Goal: Information Seeking & Learning: Find specific fact

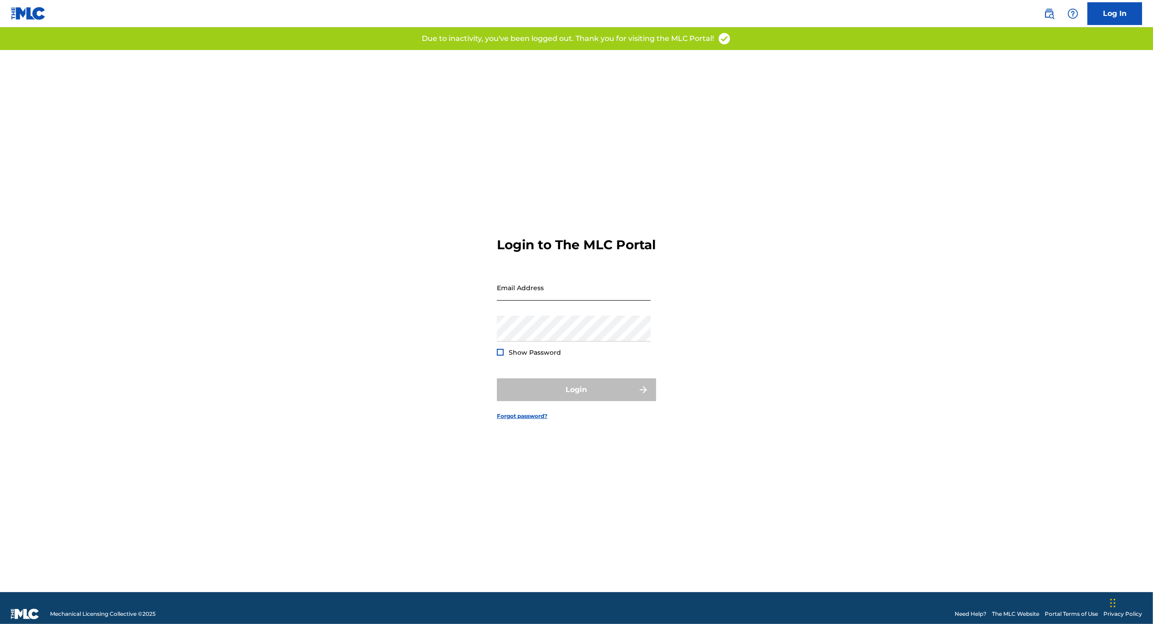
click at [592, 301] on input "Email Address" at bounding box center [574, 288] width 154 height 26
type input "[EMAIL_ADDRESS][DOMAIN_NAME]"
click at [562, 354] on div "Password Show Password" at bounding box center [574, 336] width 154 height 41
click at [768, 315] on div "Login to The MLC Portal Email Address [EMAIL_ADDRESS][DOMAIN_NAME] Password Sho…" at bounding box center [576, 321] width 637 height 542
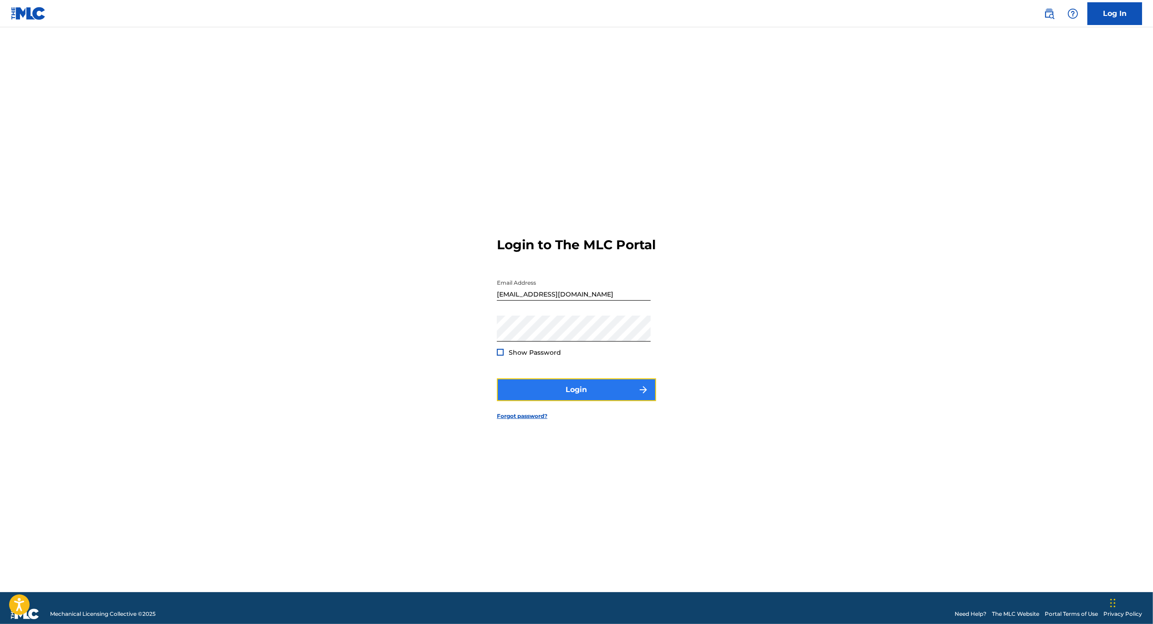
click at [558, 396] on button "Login" at bounding box center [576, 389] width 159 height 23
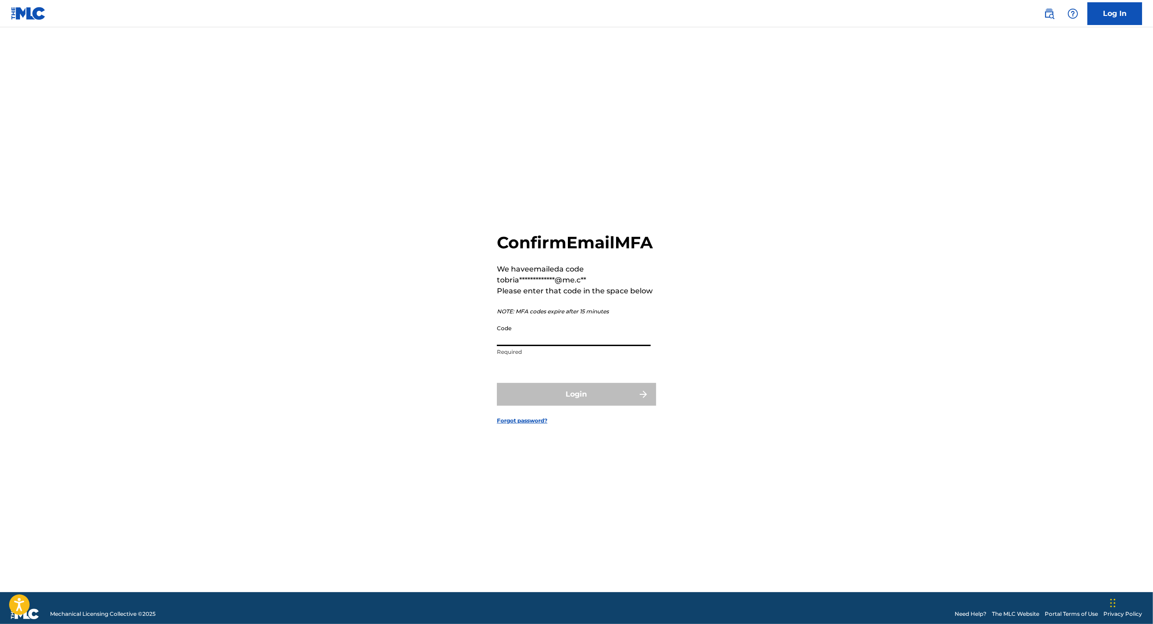
click at [563, 346] on input "Code" at bounding box center [574, 333] width 154 height 26
paste input "036524"
type input "036524"
click at [548, 406] on button "Login" at bounding box center [576, 394] width 159 height 23
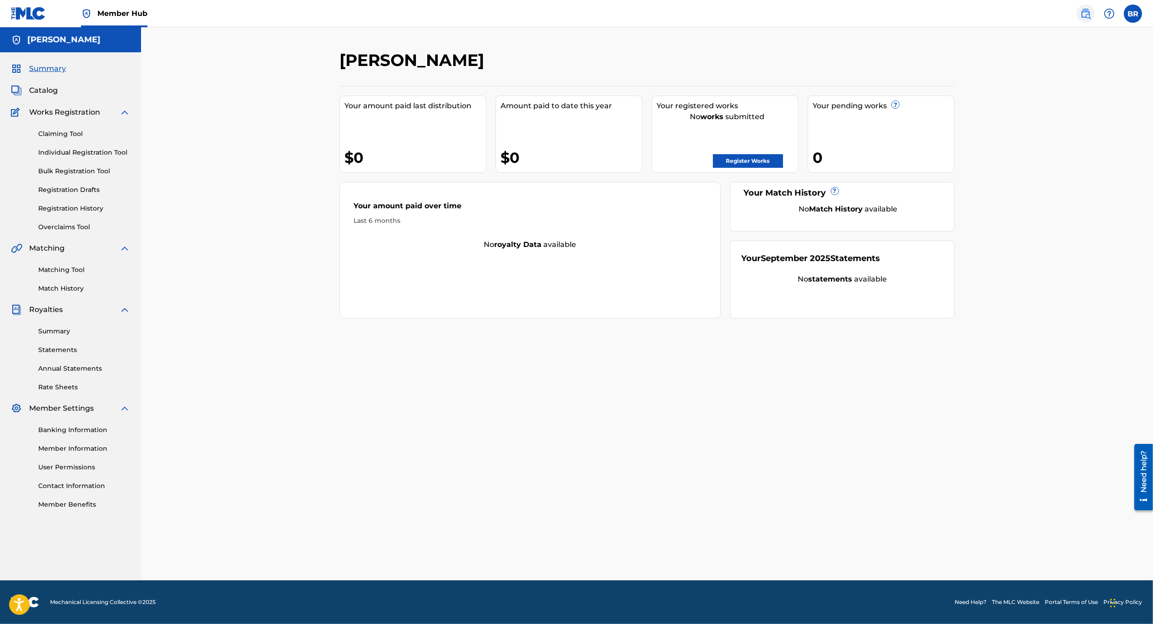
click at [1080, 15] on img at bounding box center [1085, 13] width 11 height 11
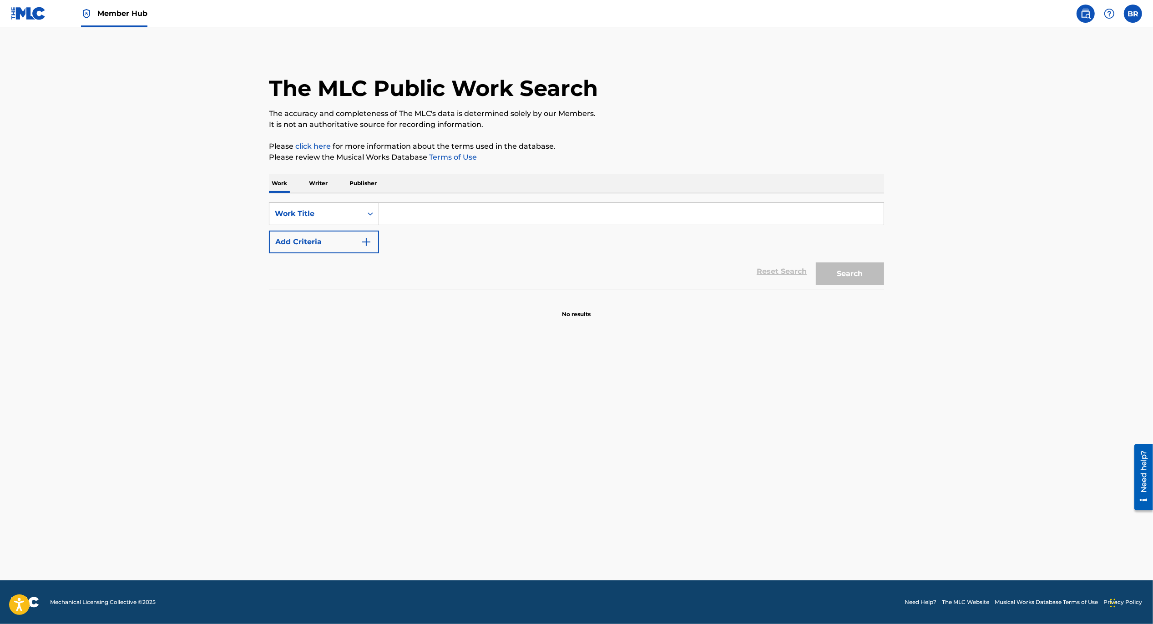
click at [467, 221] on input "Search Form" at bounding box center [631, 214] width 504 height 22
paste input "Keys to the City"
type input "Keys to the City"
click at [815, 262] on button "Search" at bounding box center [849, 273] width 68 height 23
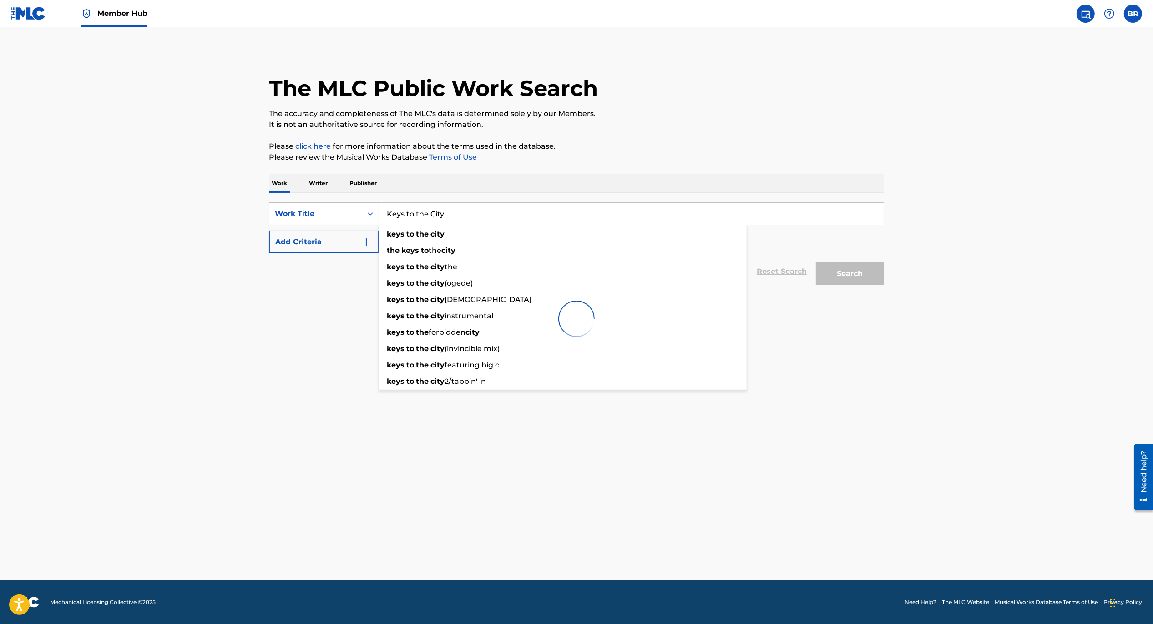
click at [270, 409] on main "The MLC Public Work Search The accuracy and completeness of The MLC's data is d…" at bounding box center [576, 303] width 1153 height 553
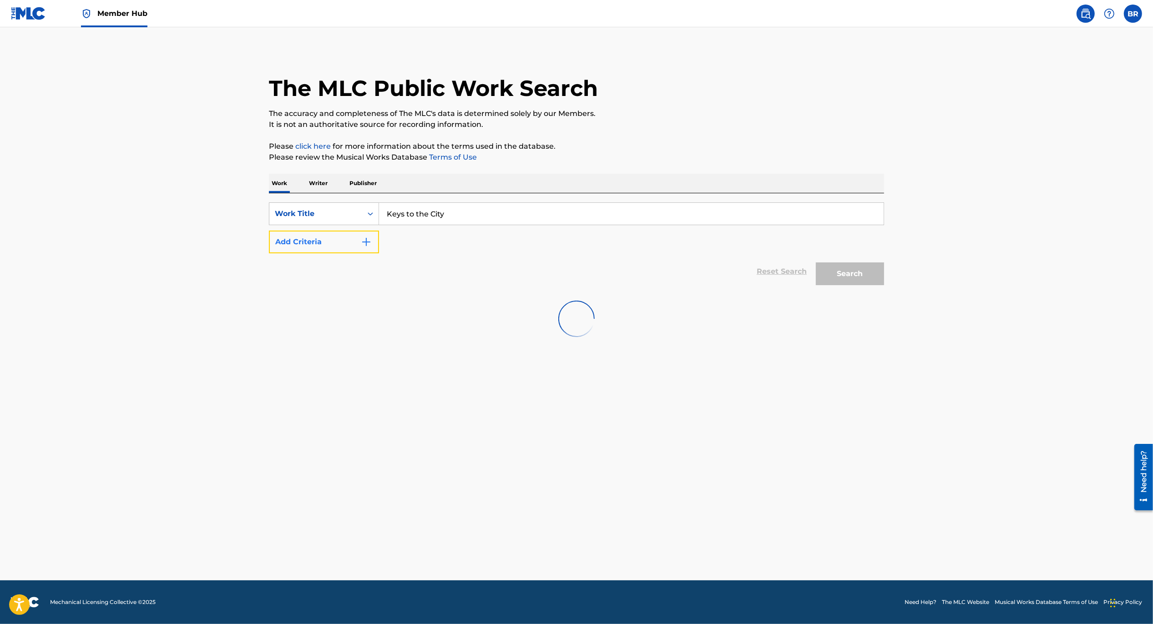
click at [368, 247] on img "Search Form" at bounding box center [366, 242] width 11 height 11
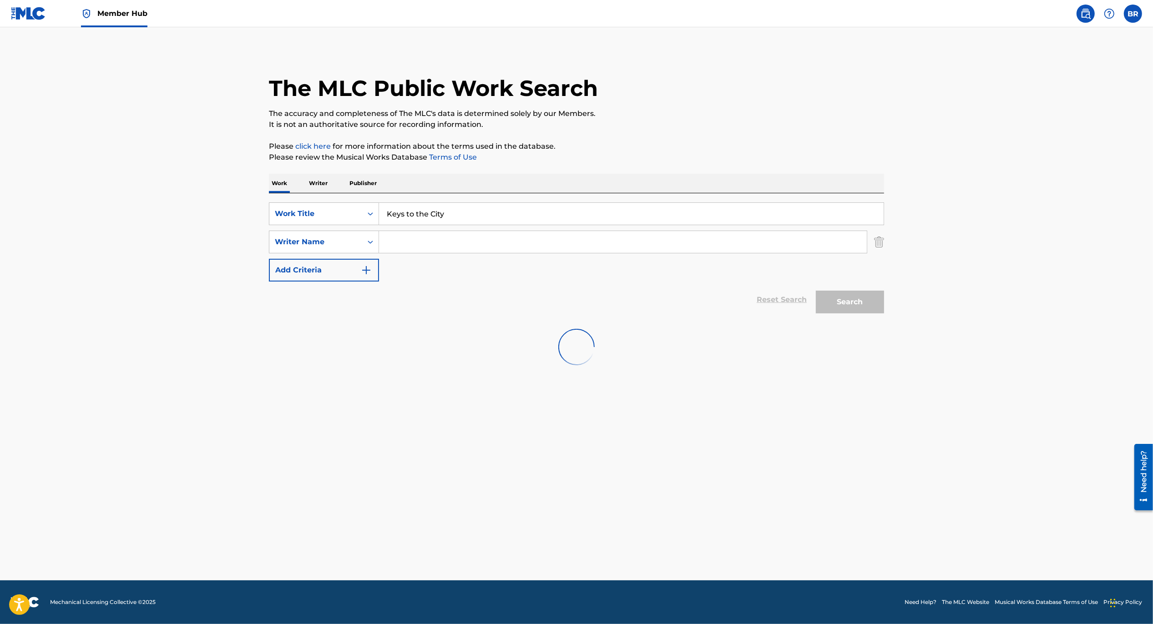
click at [404, 236] on input "Search Form" at bounding box center [623, 242] width 488 height 22
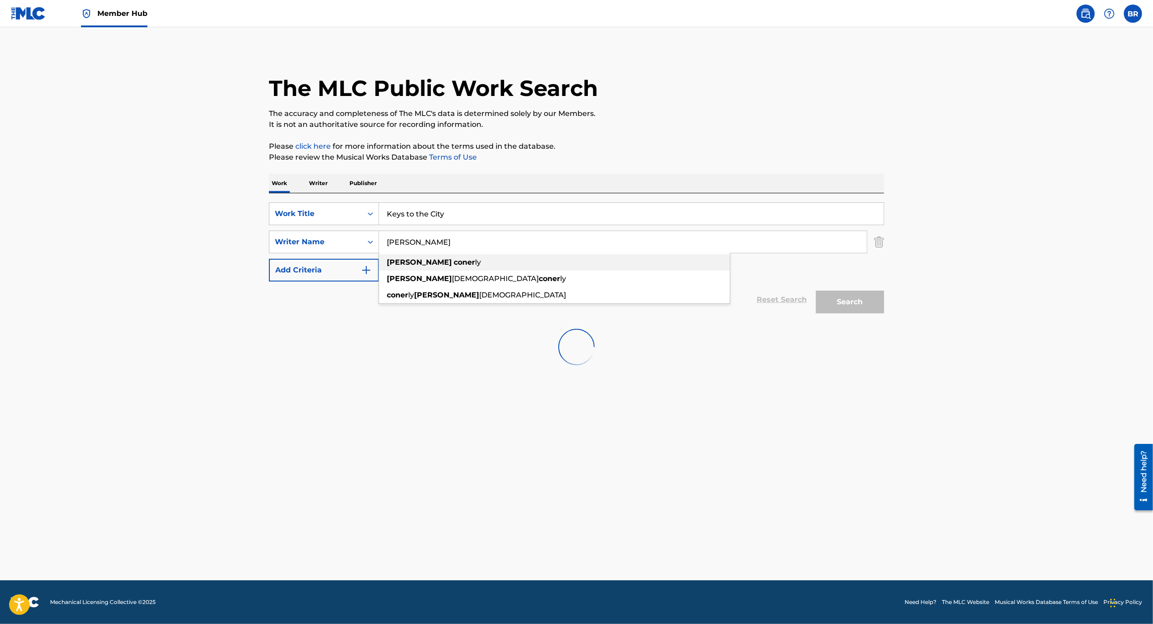
click at [414, 267] on div "joshua coner ly" at bounding box center [554, 262] width 351 height 16
type input "[PERSON_NAME]"
click at [775, 391] on main "The MLC Public Work Search The accuracy and completeness of The MLC's data is d…" at bounding box center [576, 303] width 1153 height 553
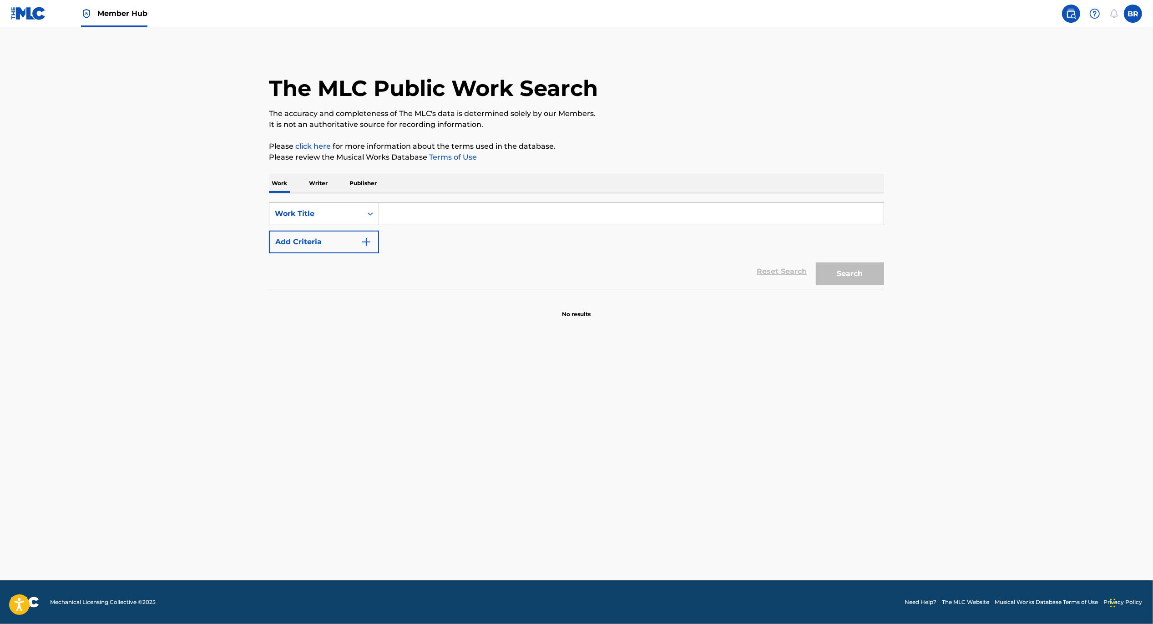
click at [455, 212] on input "Search Form" at bounding box center [631, 214] width 504 height 22
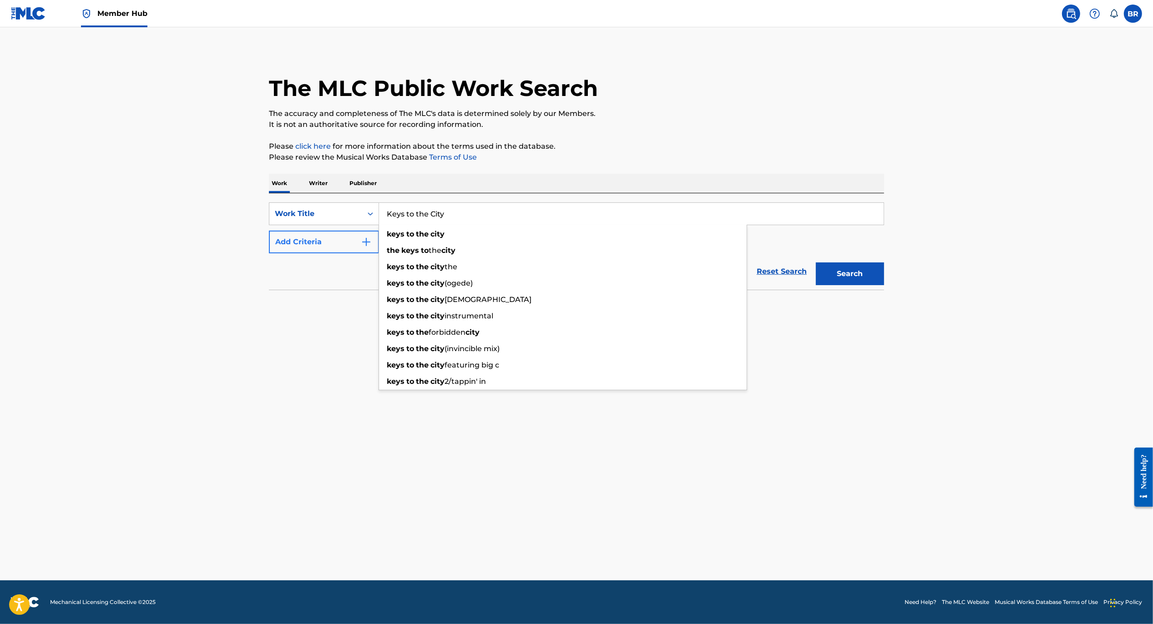
type input "Keys to the City"
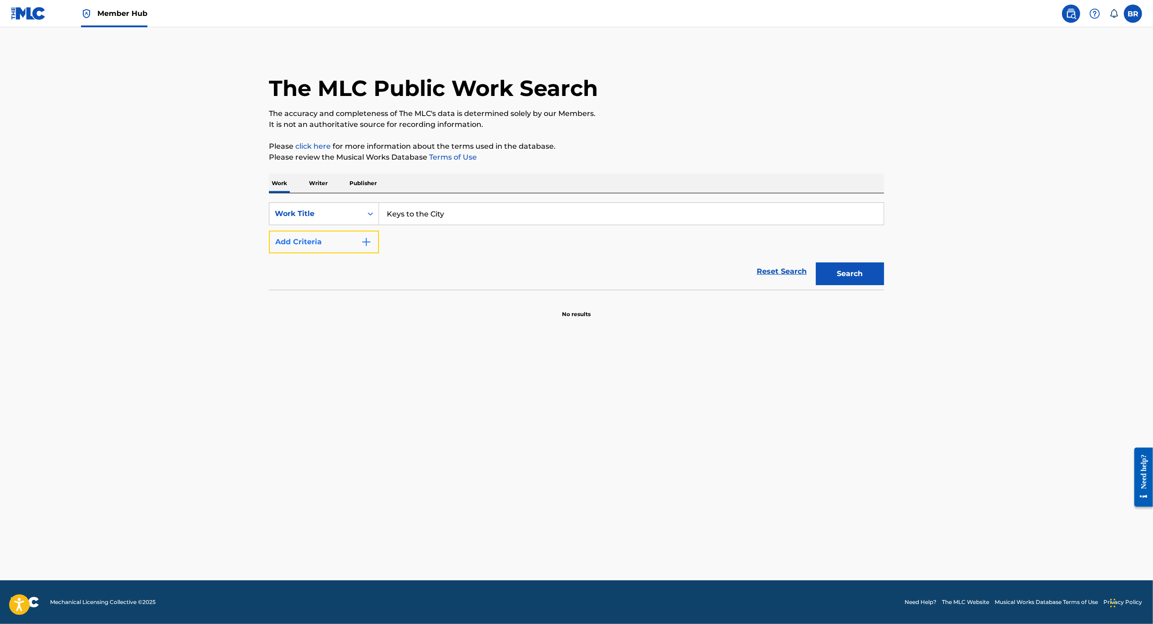
click at [369, 247] on button "Add Criteria" at bounding box center [324, 242] width 110 height 23
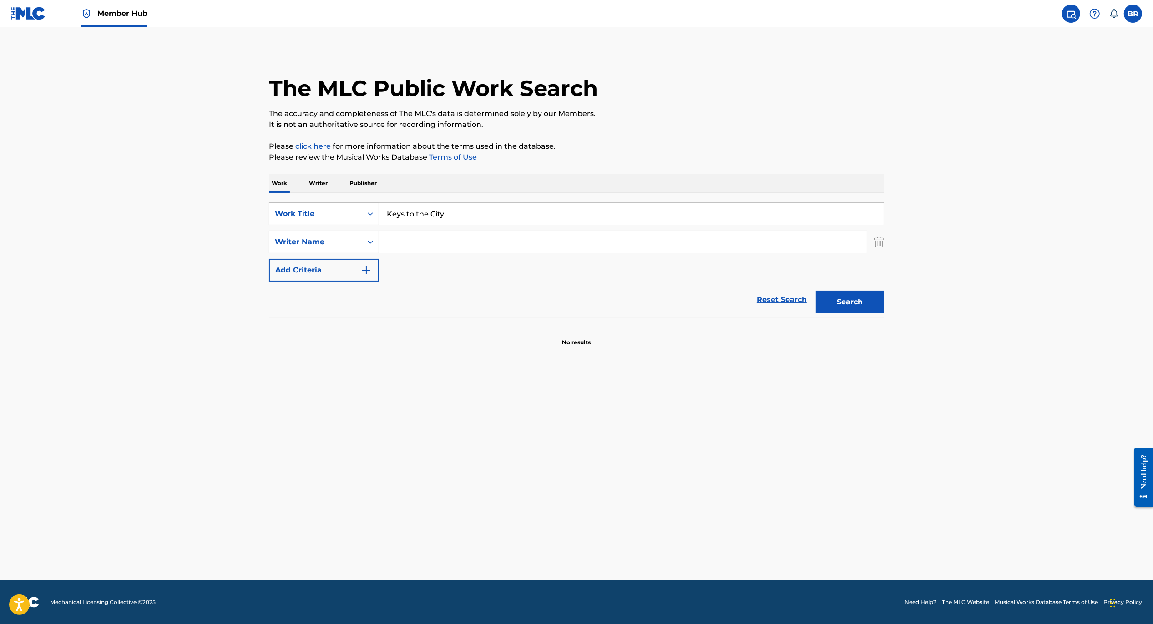
click at [414, 252] on input "Search Form" at bounding box center [623, 242] width 488 height 22
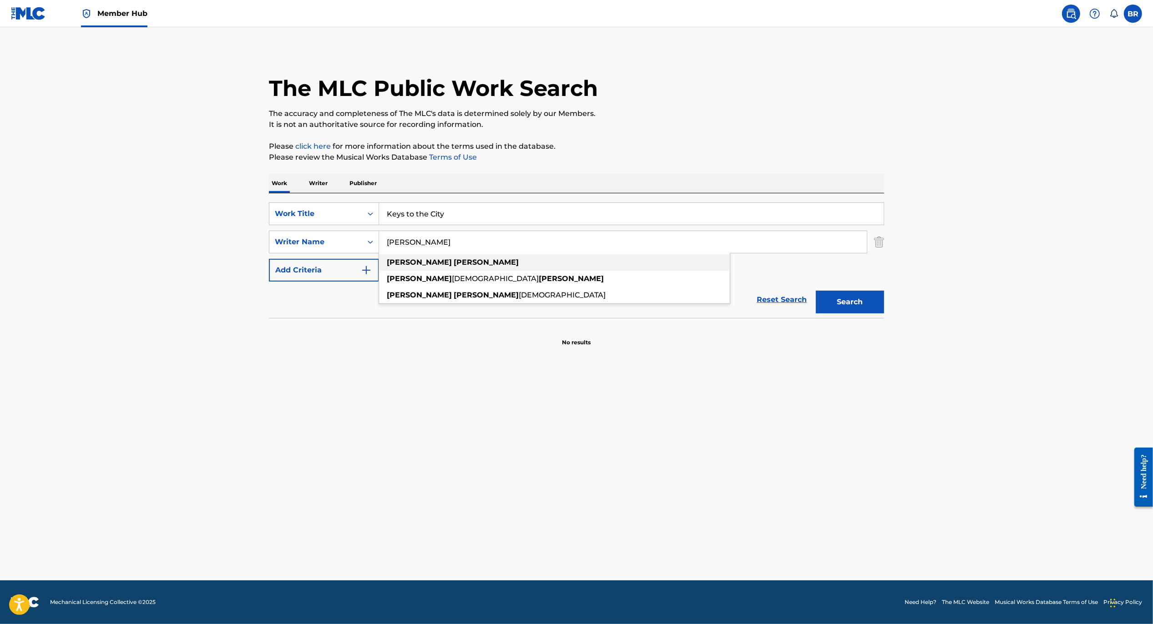
click at [448, 265] on div "joshua conerly" at bounding box center [554, 262] width 351 height 16
type input "[PERSON_NAME]"
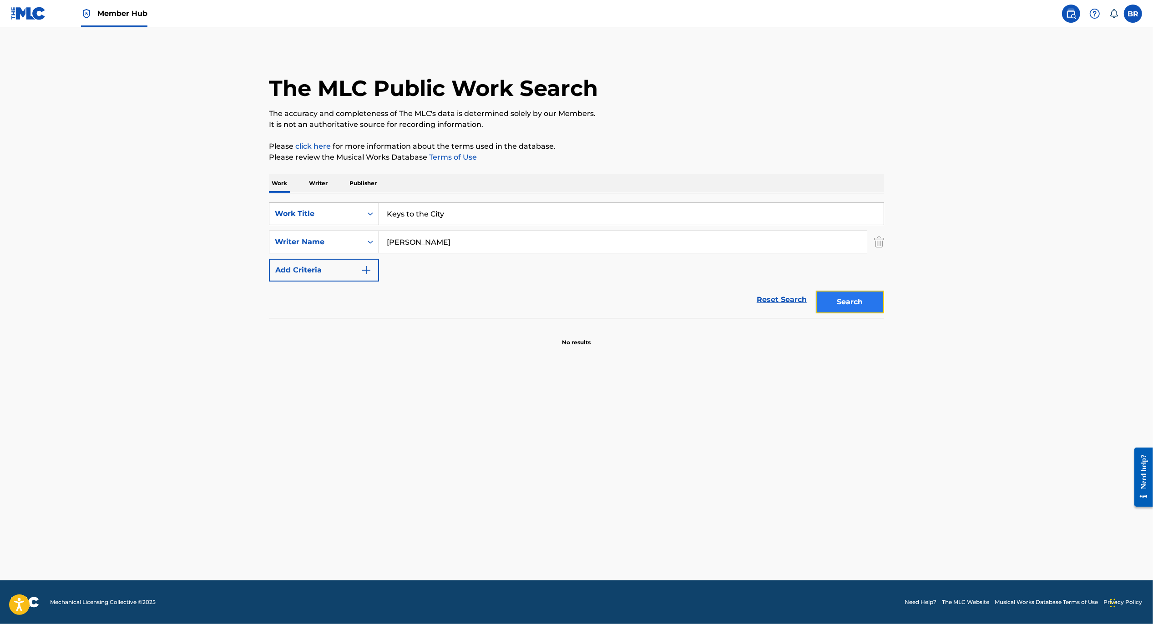
click at [843, 307] on button "Search" at bounding box center [849, 302] width 68 height 23
click at [132, 27] on div "Member Hub" at bounding box center [114, 13] width 66 height 27
click at [134, 7] on link "Member Hub" at bounding box center [114, 13] width 66 height 27
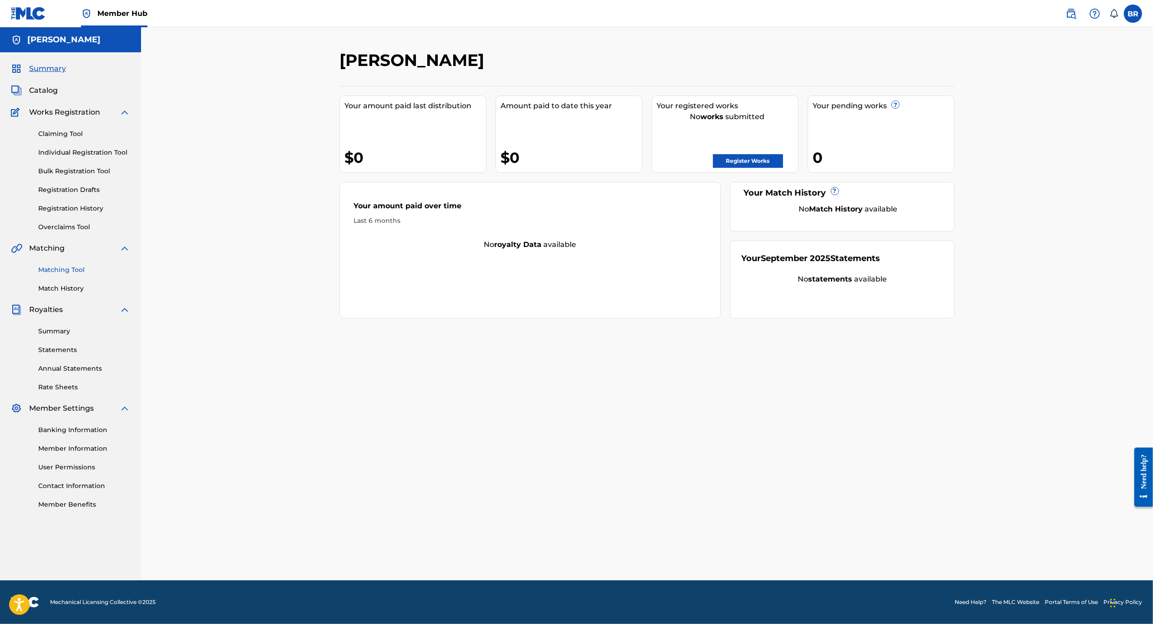
click at [73, 265] on link "Matching Tool" at bounding box center [84, 270] width 92 height 10
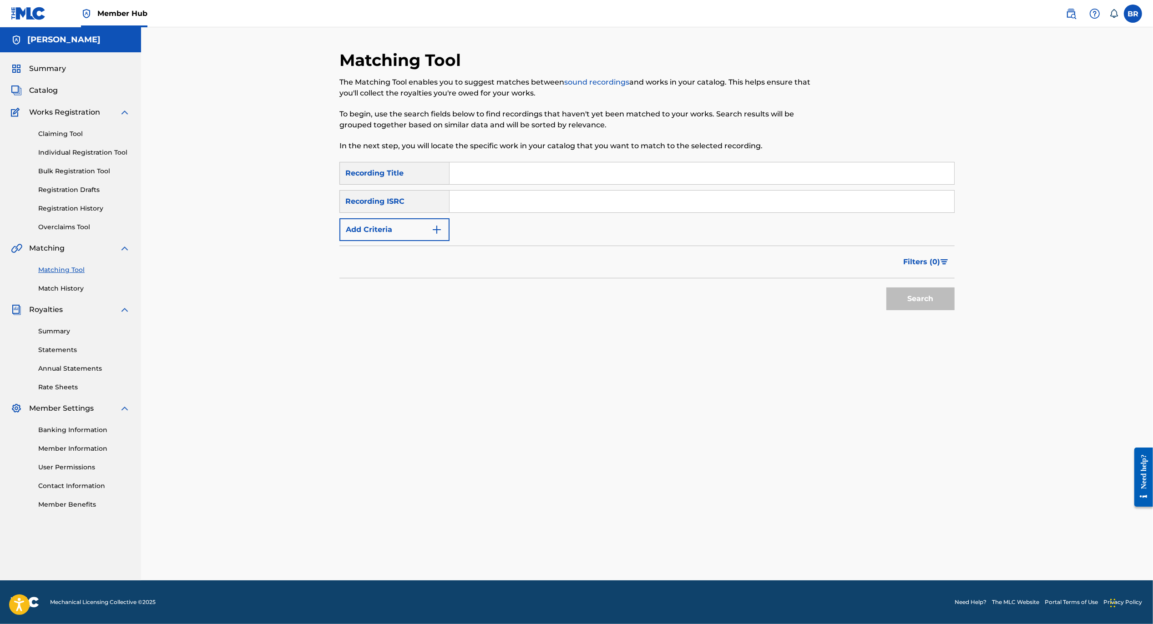
click at [502, 179] on input "Search Form" at bounding box center [701, 173] width 504 height 22
type input "keys to the city"
click at [428, 234] on button "Add Criteria" at bounding box center [394, 229] width 110 height 23
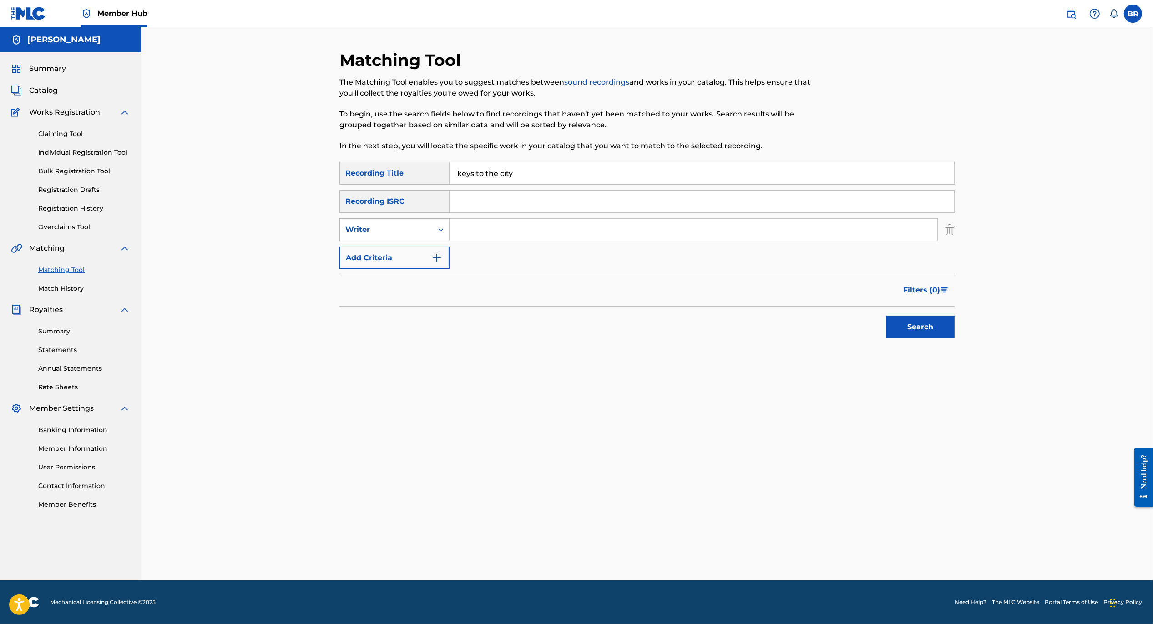
click at [448, 235] on div "Search Form" at bounding box center [441, 229] width 16 height 16
click at [429, 262] on div "Recording Artist" at bounding box center [394, 252] width 109 height 23
click at [464, 236] on input "Search Form" at bounding box center [693, 230] width 488 height 22
type input "nipsey hustle"
click at [886, 316] on button "Search" at bounding box center [920, 327] width 68 height 23
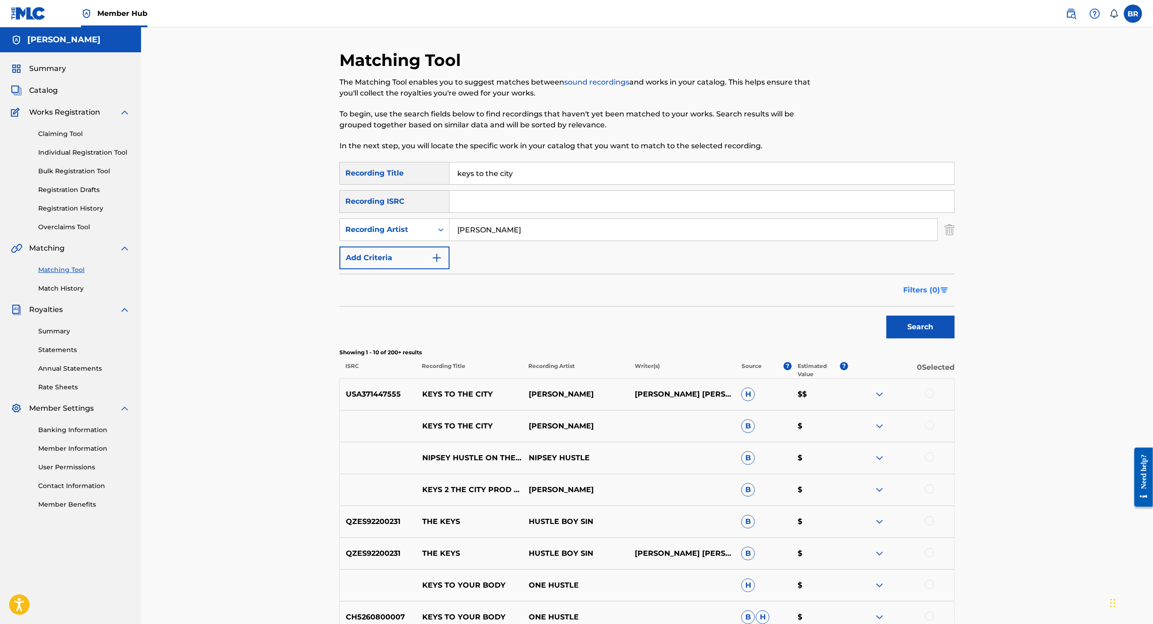
click at [940, 292] on img "Search Form" at bounding box center [944, 289] width 8 height 5
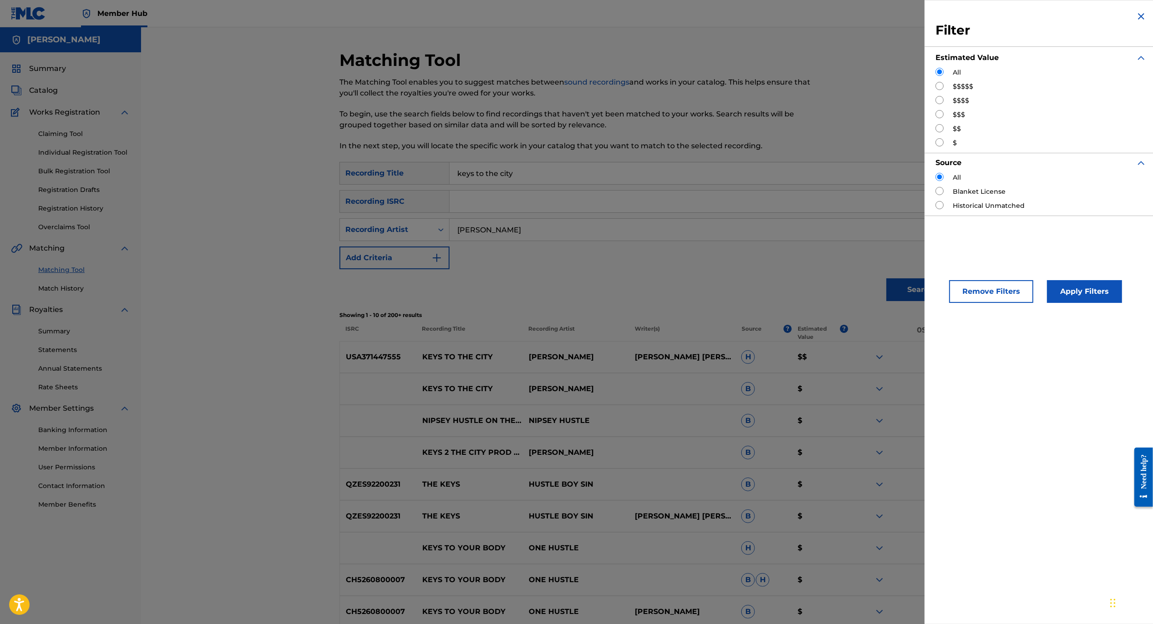
click at [963, 86] on label "$$$$$" at bounding box center [962, 87] width 20 height 10
click at [942, 86] on input "Search Form" at bounding box center [939, 86] width 8 height 8
radio input "true"
click at [1061, 288] on button "Apply Filters" at bounding box center [1084, 291] width 75 height 23
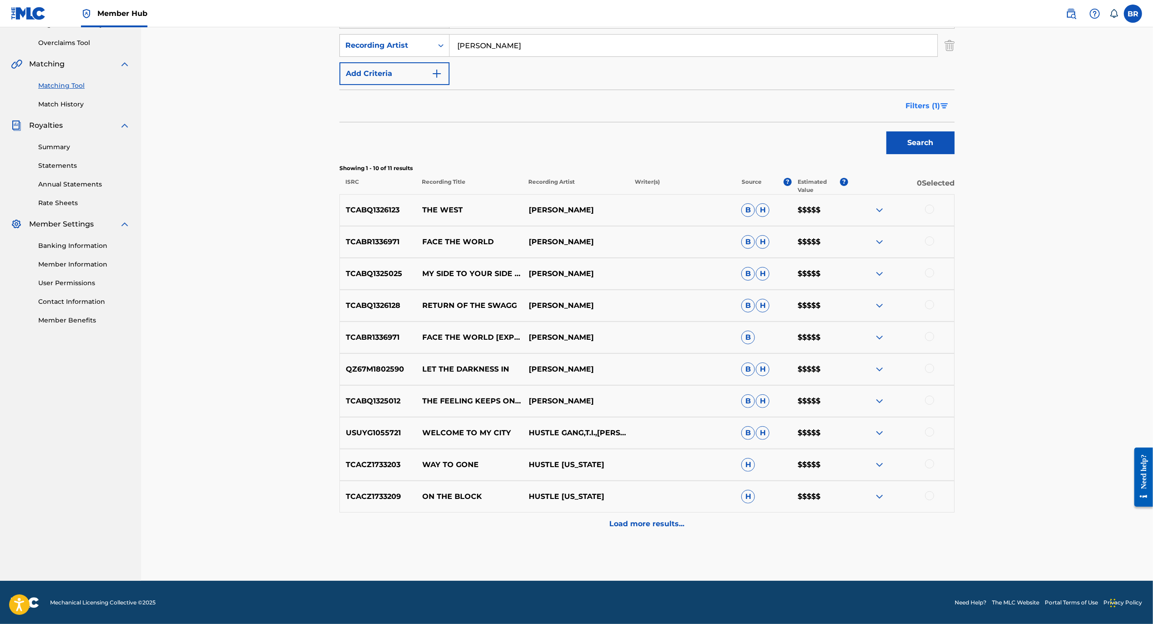
click at [941, 101] on button "Filters ( 1 )" at bounding box center [927, 106] width 55 height 23
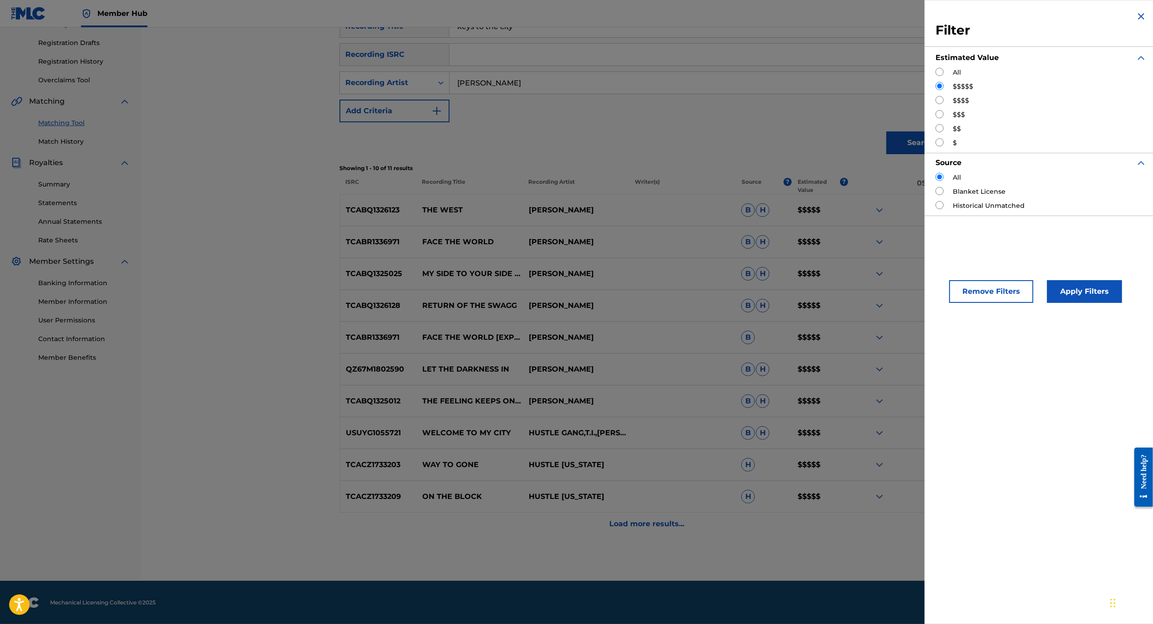
click at [942, 96] on input "Search Form" at bounding box center [939, 100] width 8 height 8
radio input "true"
click at [1077, 301] on button "Apply Filters" at bounding box center [1084, 291] width 75 height 23
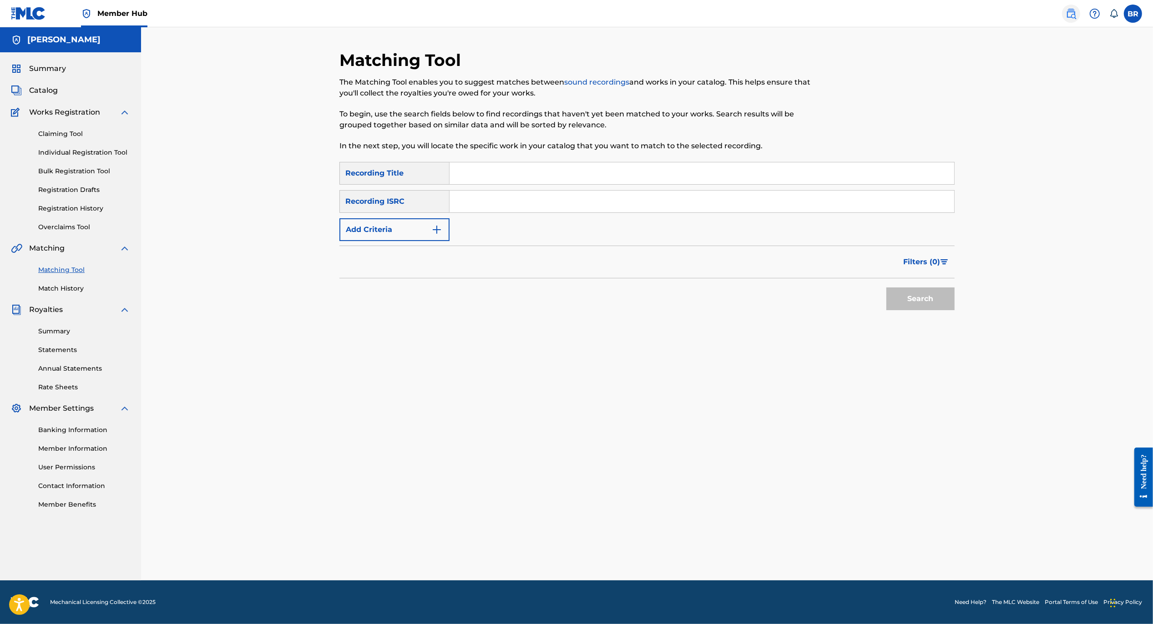
click at [1074, 17] on img at bounding box center [1070, 13] width 11 height 11
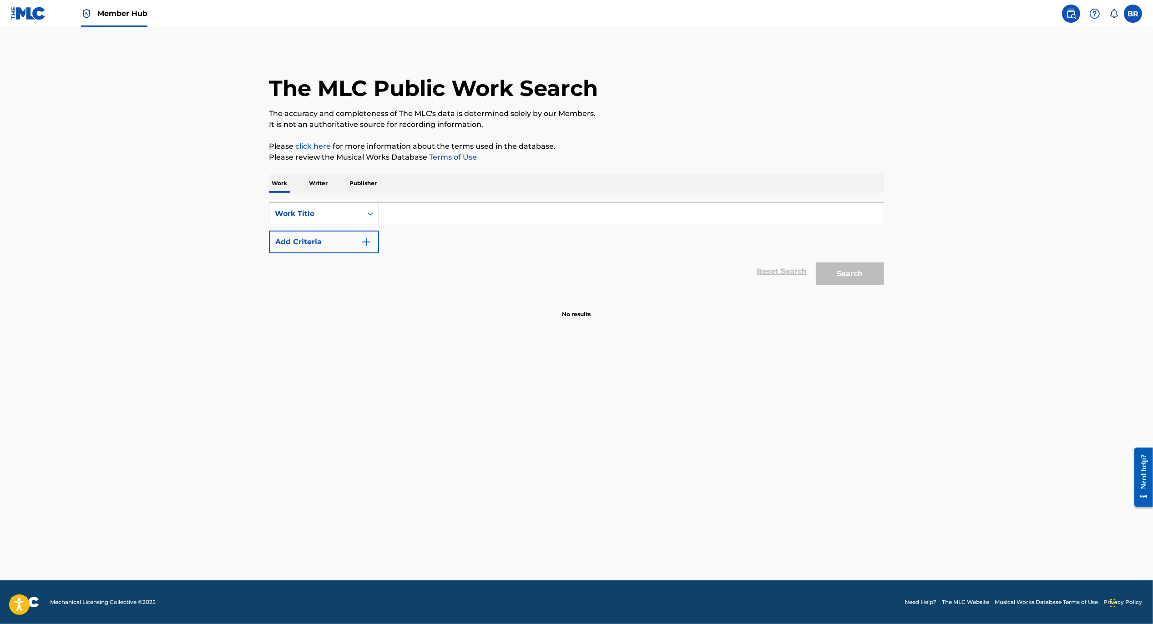
click at [503, 214] on input "Search Form" at bounding box center [631, 214] width 504 height 22
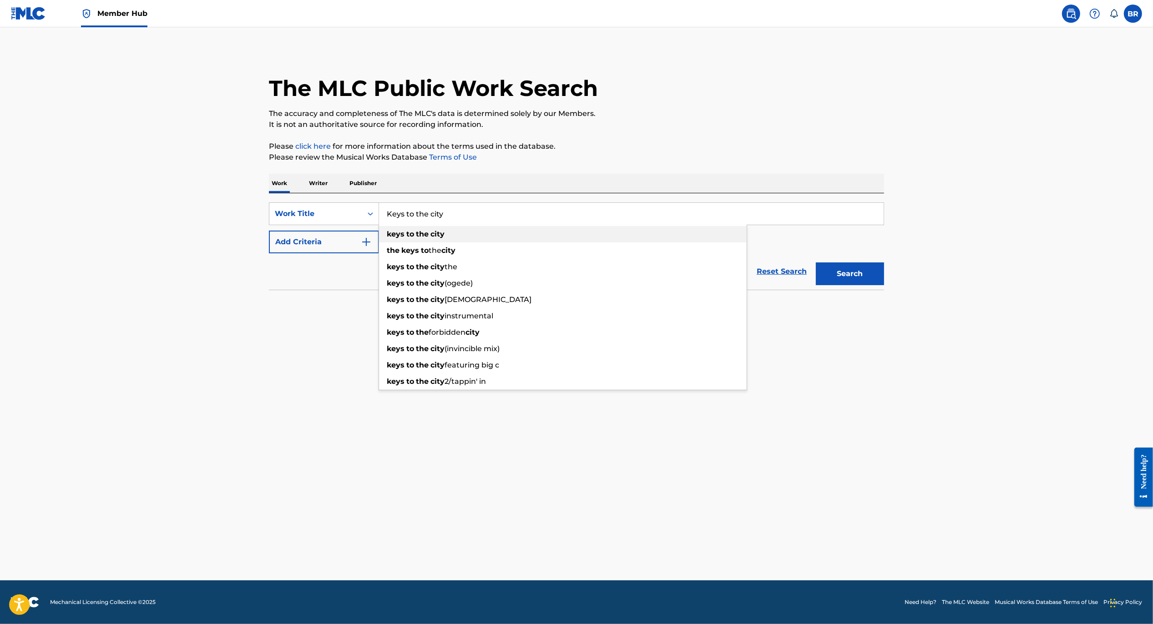
click at [461, 232] on div "keys to the city" at bounding box center [562, 234] width 367 height 16
type input "keys to the city"
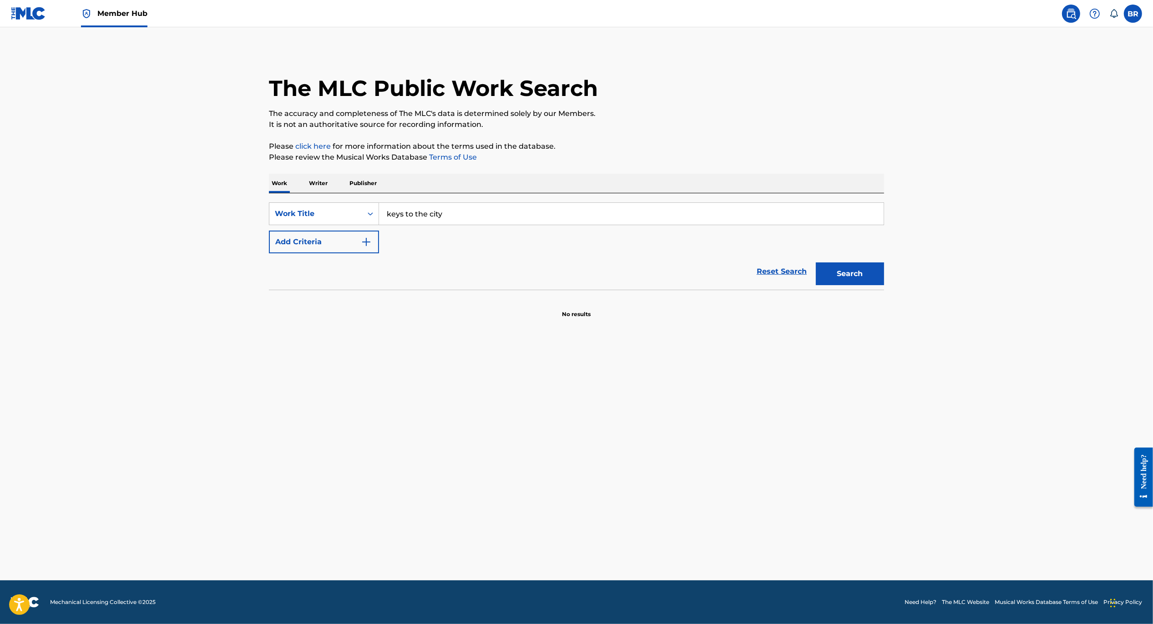
click at [324, 188] on p "Writer" at bounding box center [318, 183] width 24 height 19
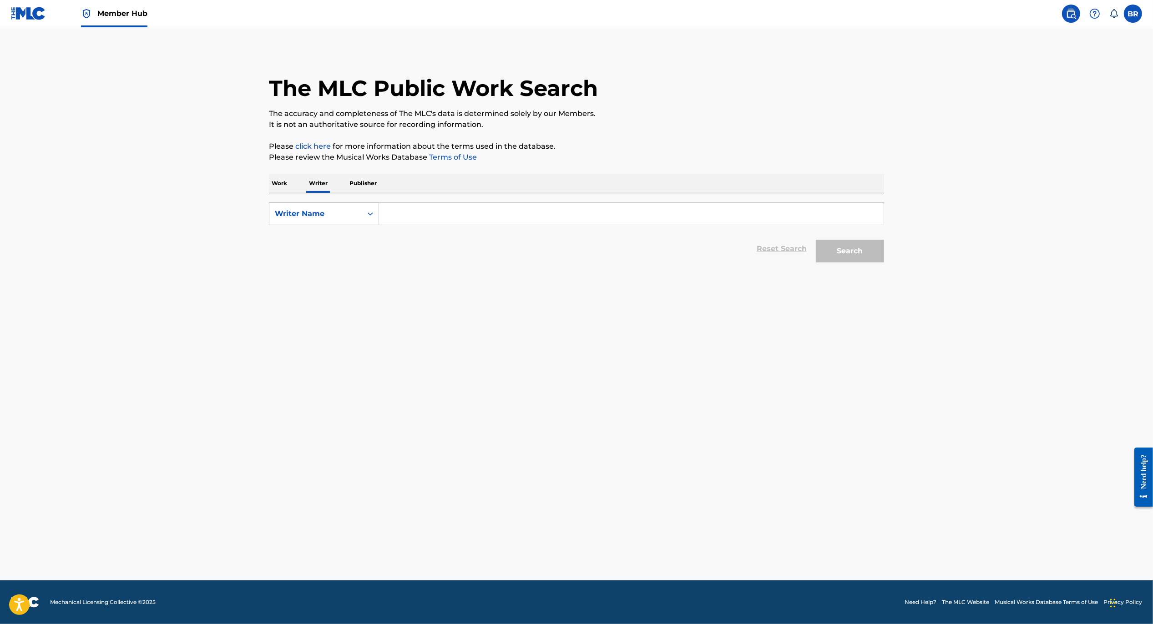
click at [396, 211] on input "Search Form" at bounding box center [631, 214] width 504 height 22
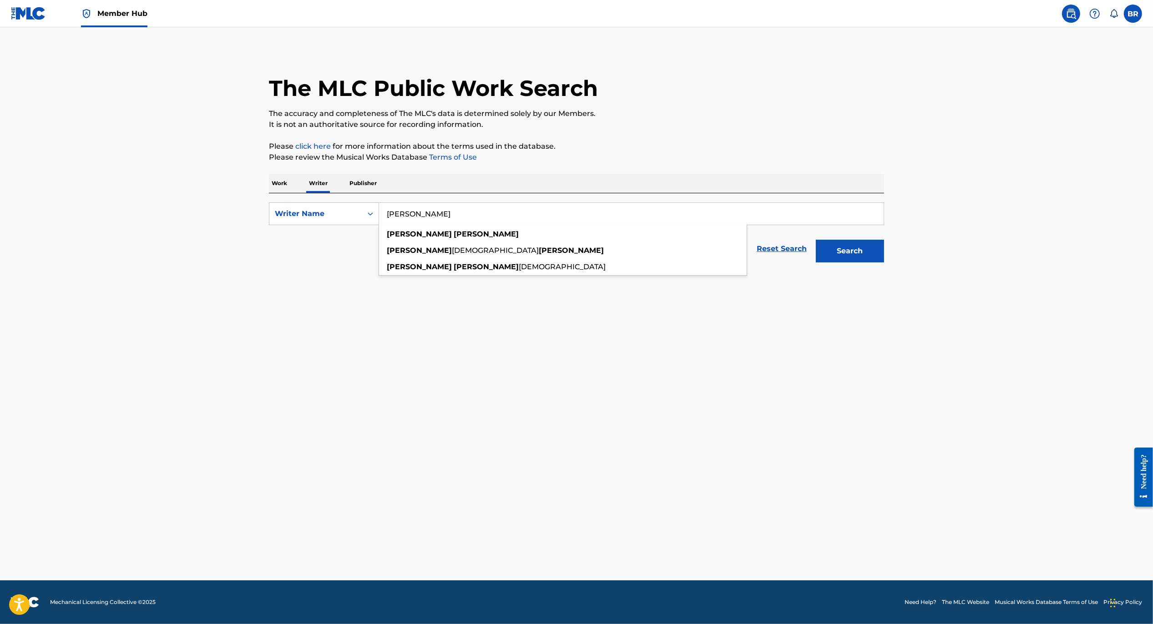
click at [815, 240] on button "Search" at bounding box center [849, 251] width 68 height 23
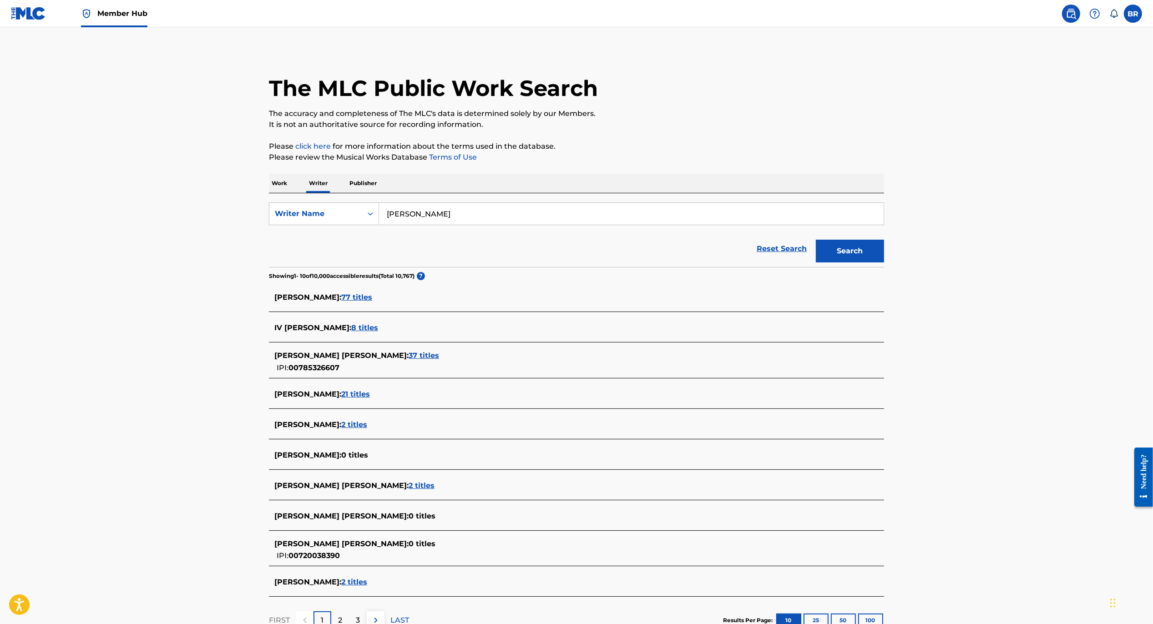
scroll to position [67, 0]
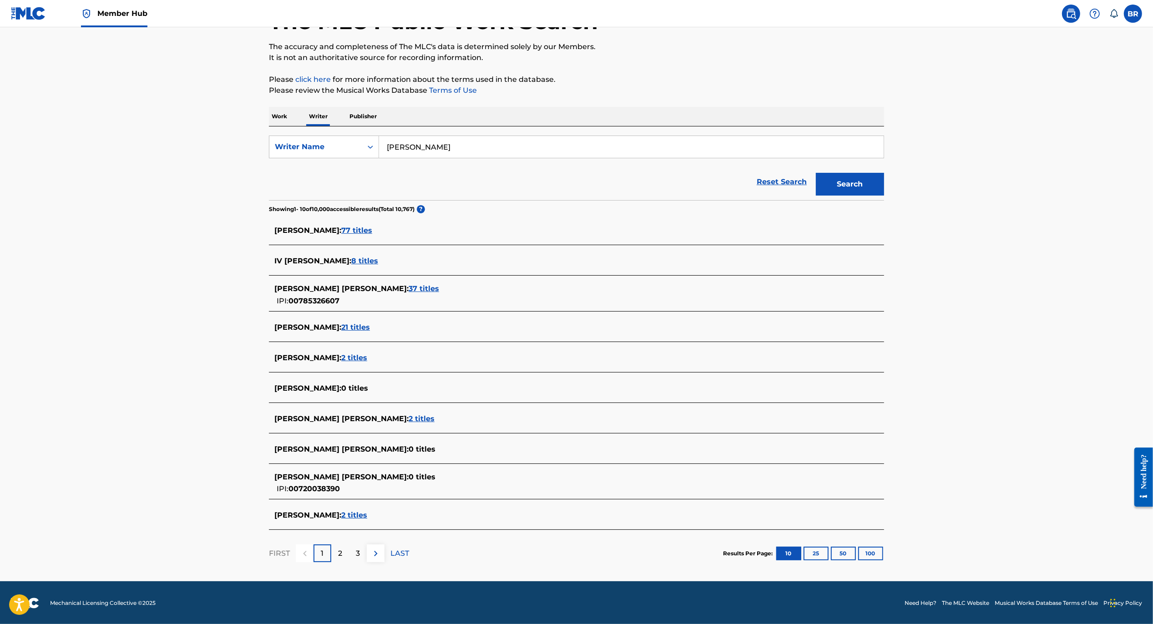
click at [460, 137] on input "[PERSON_NAME]" at bounding box center [631, 147] width 504 height 22
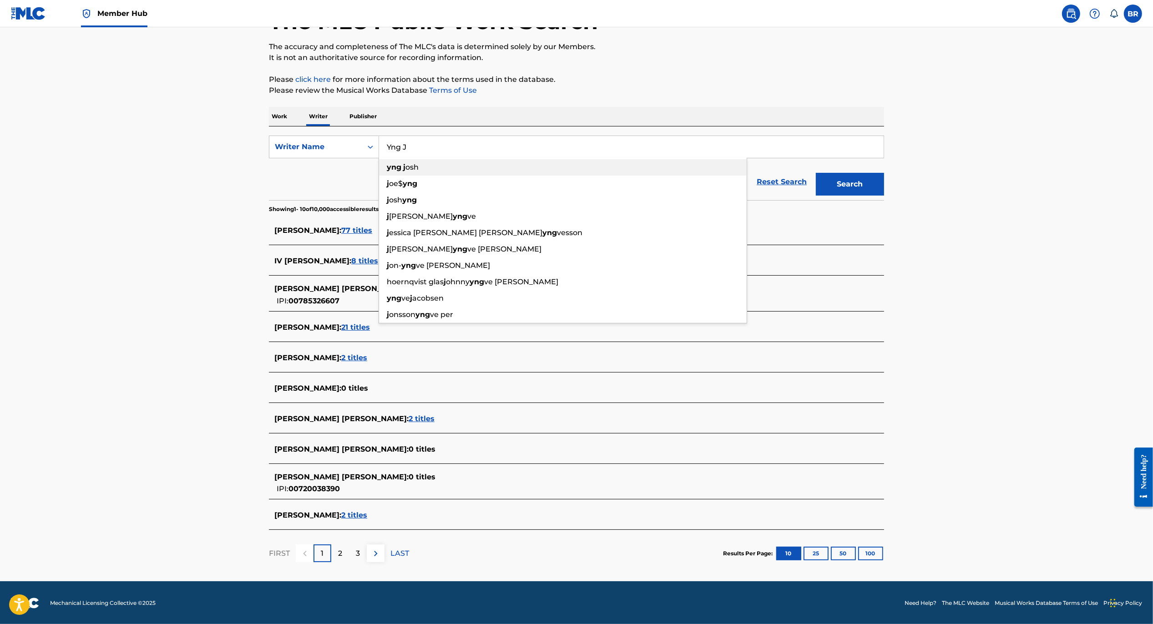
click at [438, 170] on div "yng j osh" at bounding box center [562, 167] width 367 height 16
type input "yng josh"
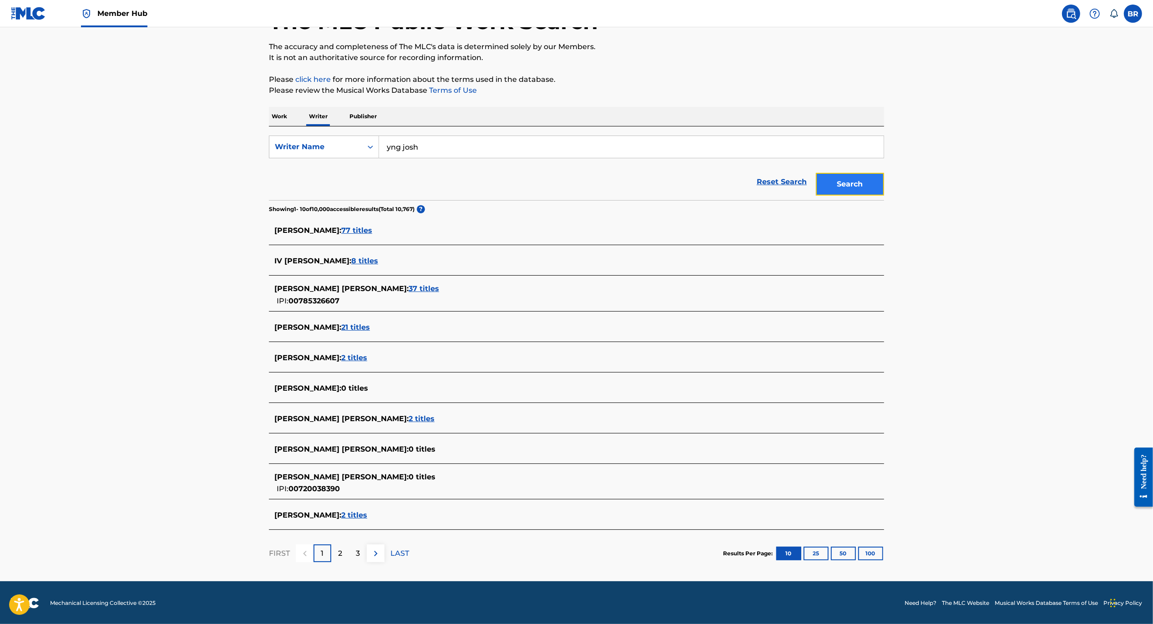
click at [867, 191] on button "Search" at bounding box center [849, 184] width 68 height 23
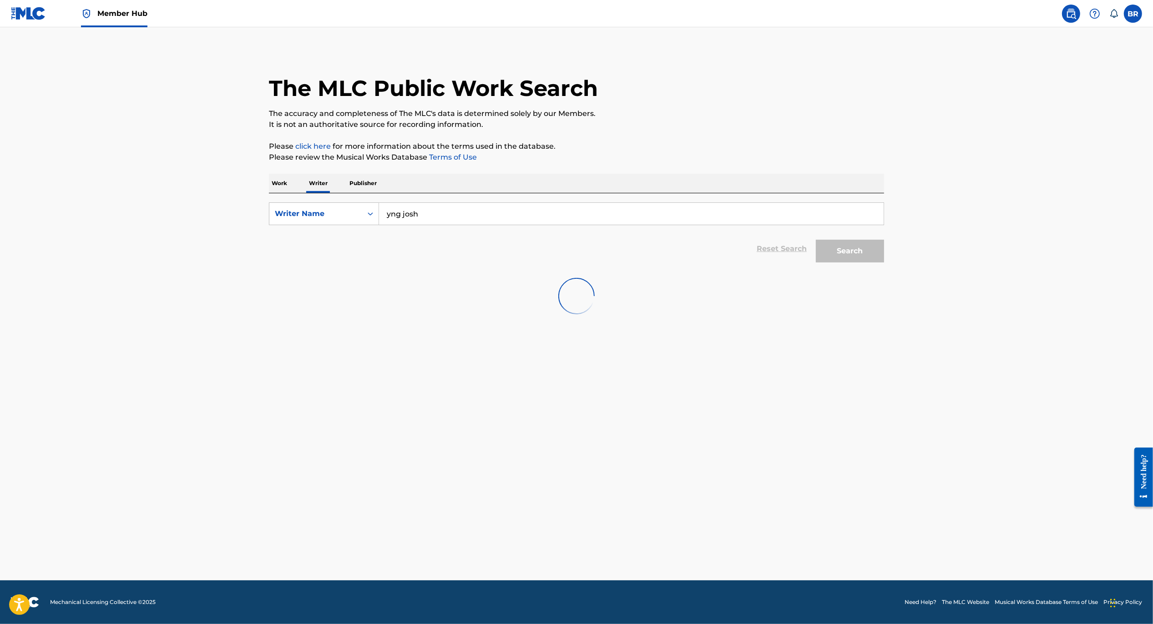
scroll to position [0, 0]
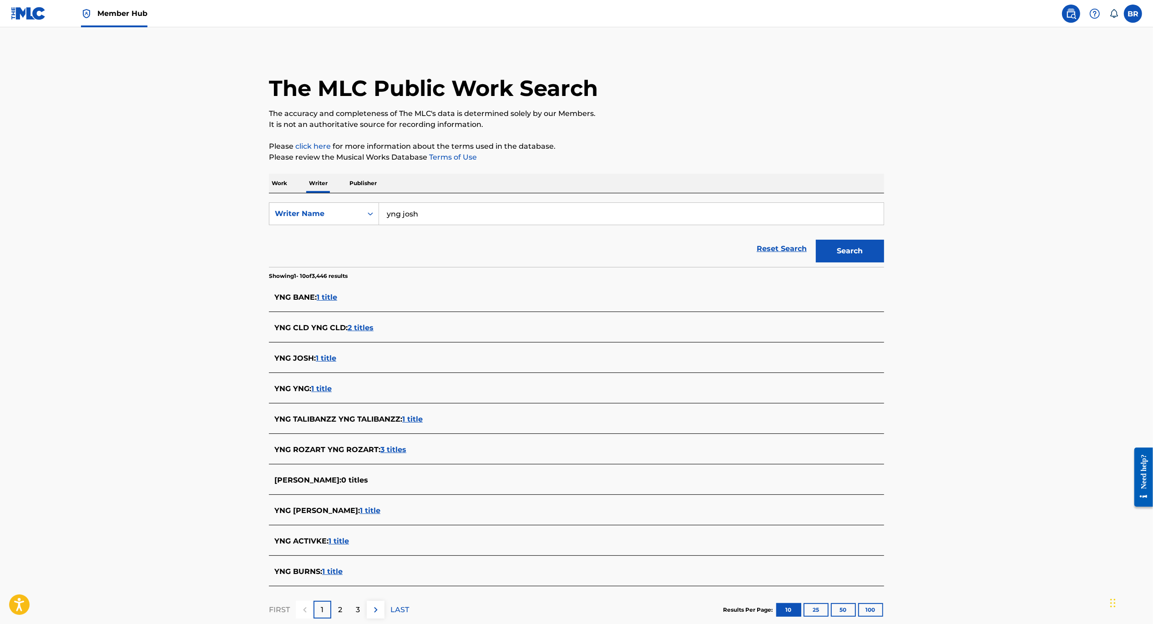
click at [277, 188] on p "Work" at bounding box center [279, 183] width 21 height 19
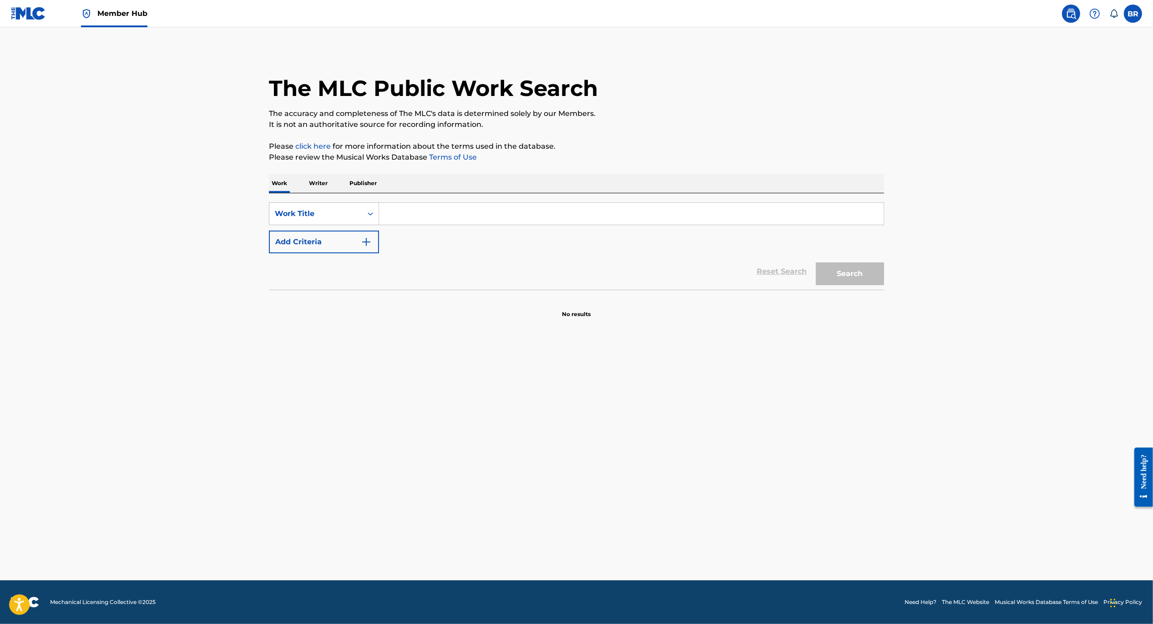
click at [409, 211] on input "Search Form" at bounding box center [631, 214] width 504 height 22
type input "[PERSON_NAME]"
click at [815, 262] on button "Search" at bounding box center [849, 273] width 68 height 23
click at [325, 176] on p "Writer" at bounding box center [318, 183] width 24 height 19
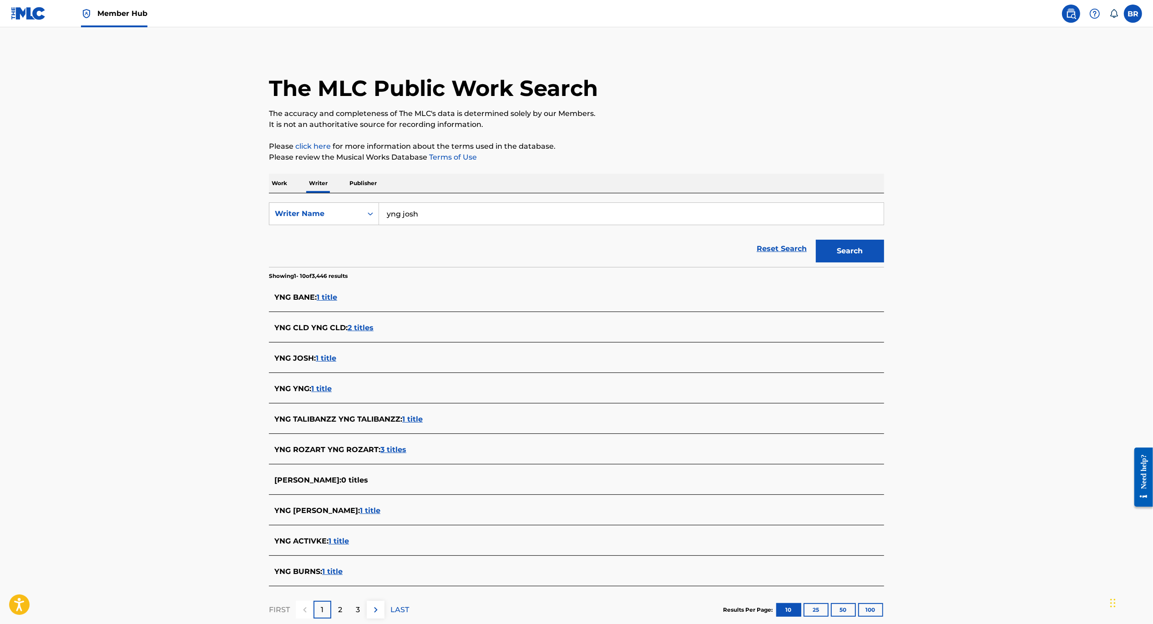
click at [292, 184] on div "Work Writer Publisher" at bounding box center [576, 183] width 615 height 19
click at [284, 184] on p "Work" at bounding box center [279, 183] width 21 height 19
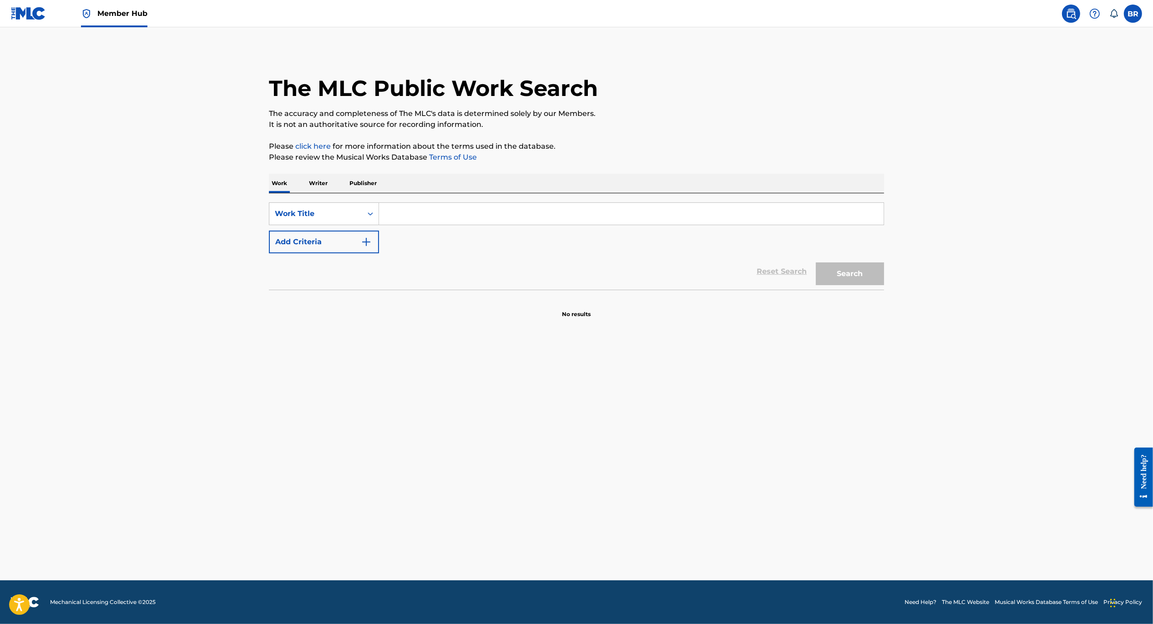
click at [473, 388] on main "The MLC Public Work Search The accuracy and completeness of The MLC's data is d…" at bounding box center [576, 303] width 1153 height 553
click at [352, 220] on div "Work Title" at bounding box center [315, 213] width 93 height 17
click at [523, 367] on main "The MLC Public Work Search The accuracy and completeness of The MLC's data is d…" at bounding box center [576, 303] width 1153 height 553
click at [498, 387] on main "The MLC Public Work Search The accuracy and completeness of The MLC's data is d…" at bounding box center [576, 303] width 1153 height 553
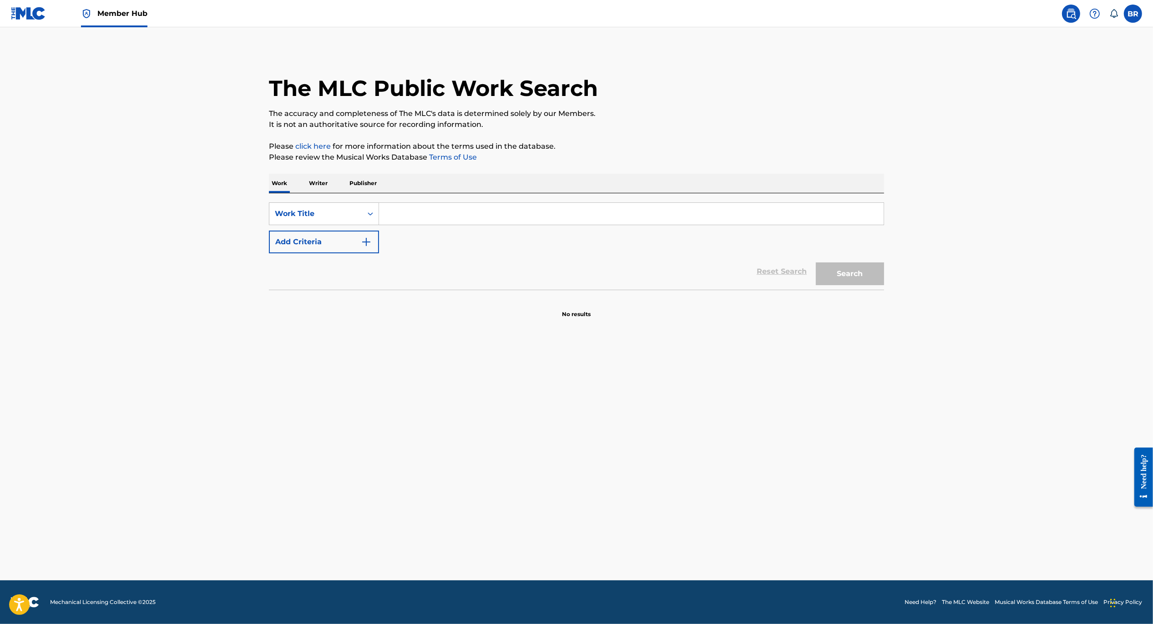
click at [398, 209] on input "Search Form" at bounding box center [631, 214] width 504 height 22
paste input "YNW Melly"
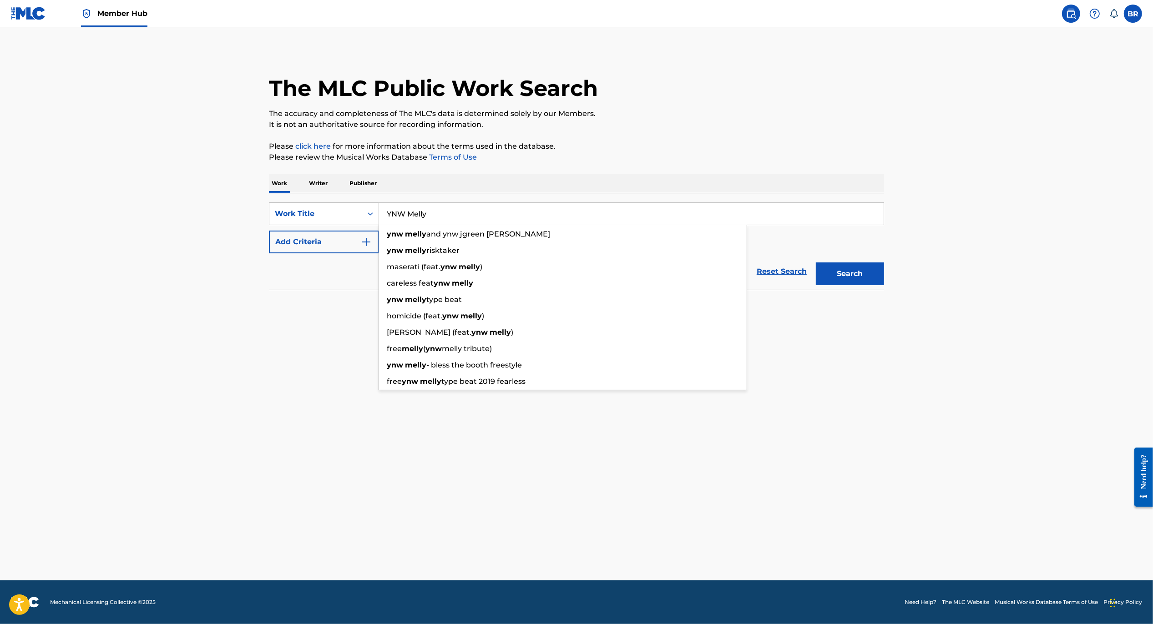
click at [815, 262] on button "Search" at bounding box center [849, 273] width 68 height 23
click at [247, 329] on main "The MLC Public Work Search The accuracy and completeness of The MLC's data is d…" at bounding box center [576, 303] width 1153 height 553
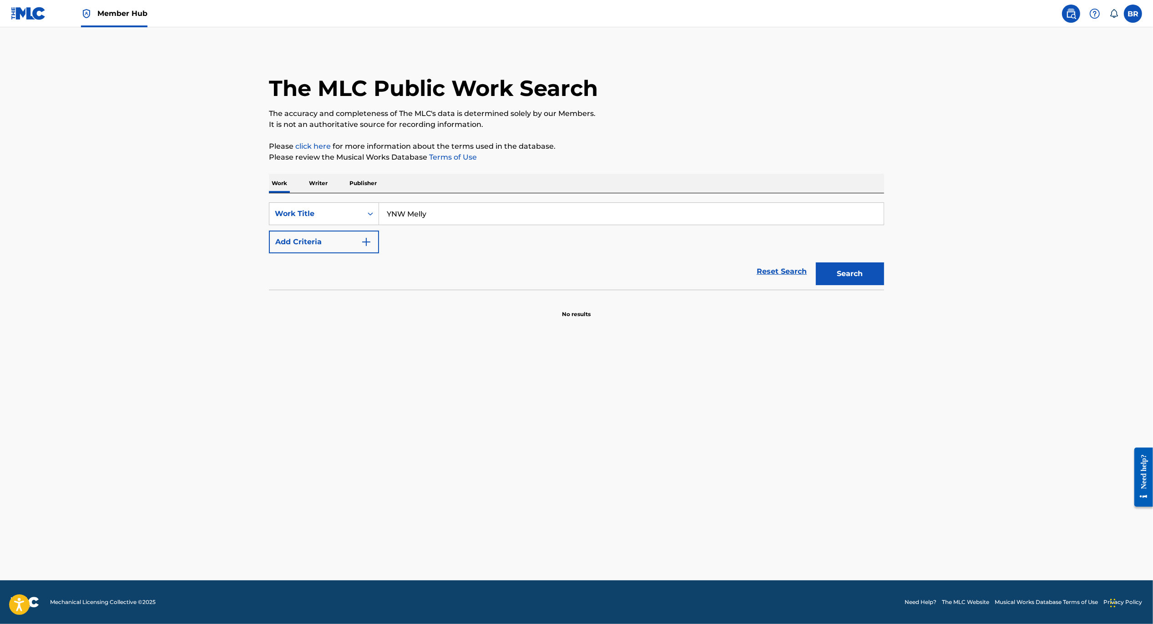
click at [413, 215] on input "YNW Melly" at bounding box center [631, 214] width 504 height 22
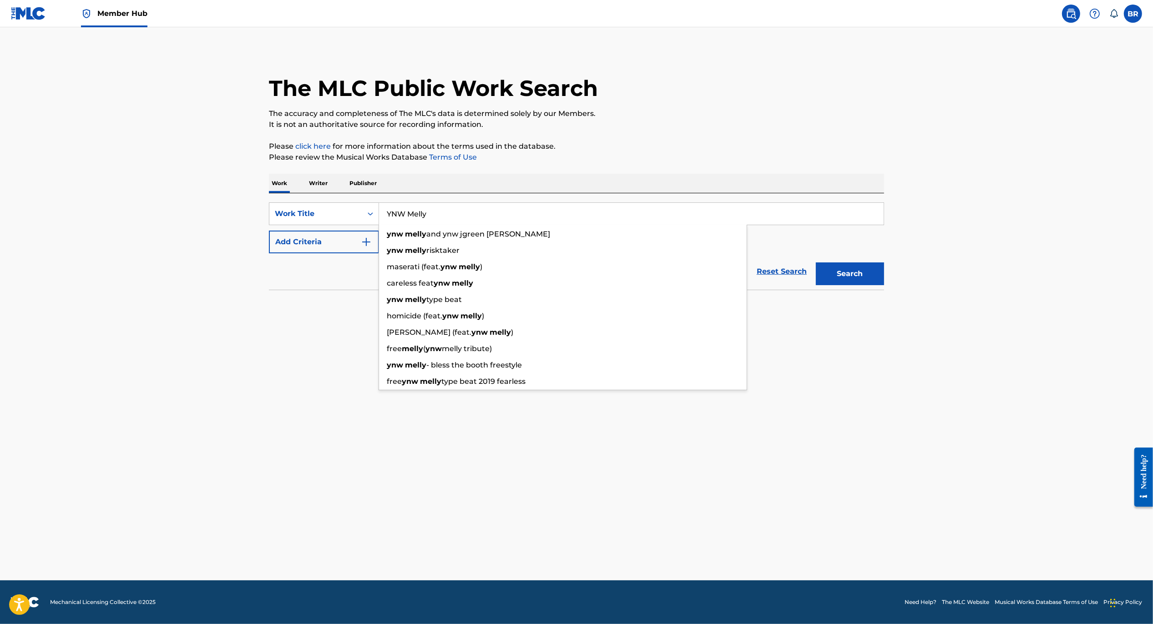
click at [413, 215] on input "YNW Melly" at bounding box center [631, 214] width 504 height 22
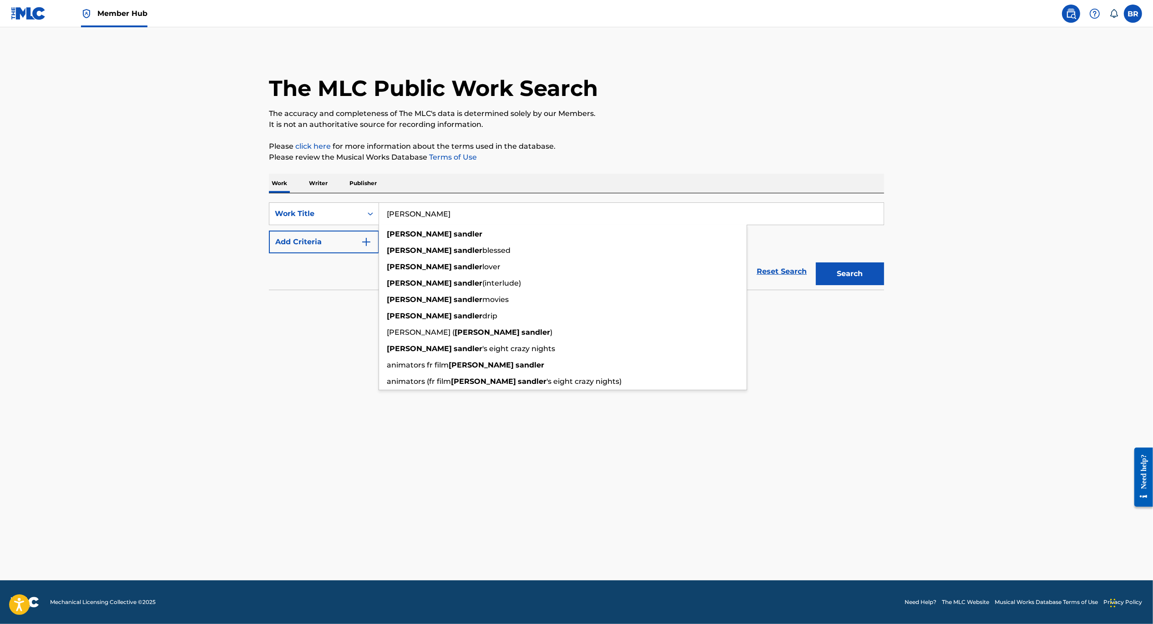
type input "[PERSON_NAME]"
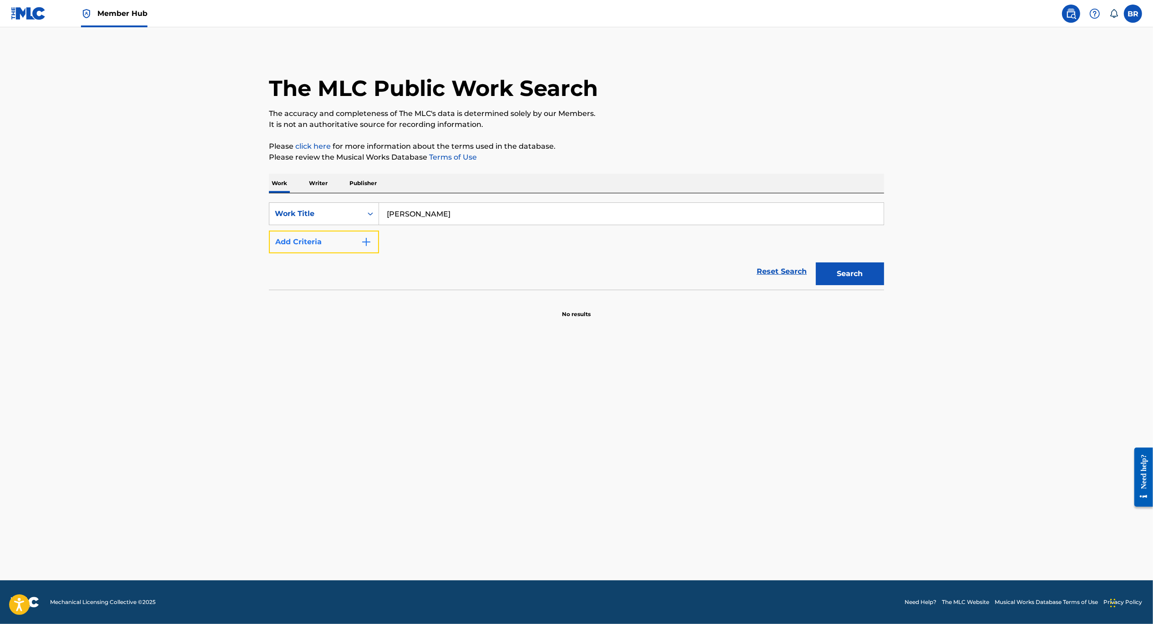
click at [354, 239] on button "Add Criteria" at bounding box center [324, 242] width 110 height 23
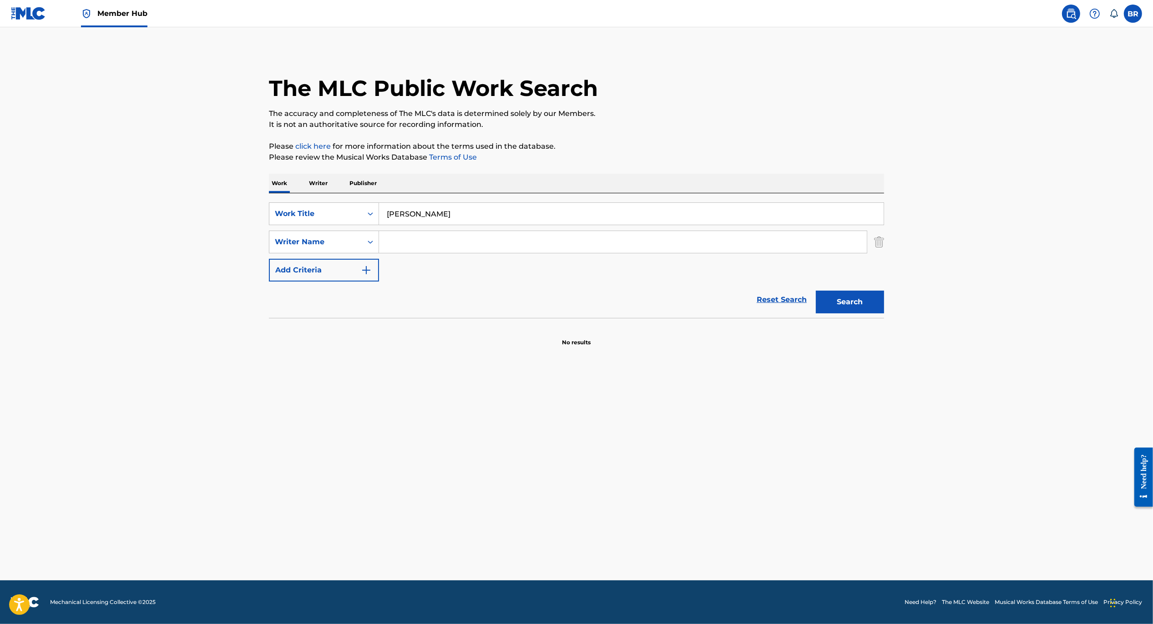
click at [432, 247] on input "Search Form" at bounding box center [623, 242] width 488 height 22
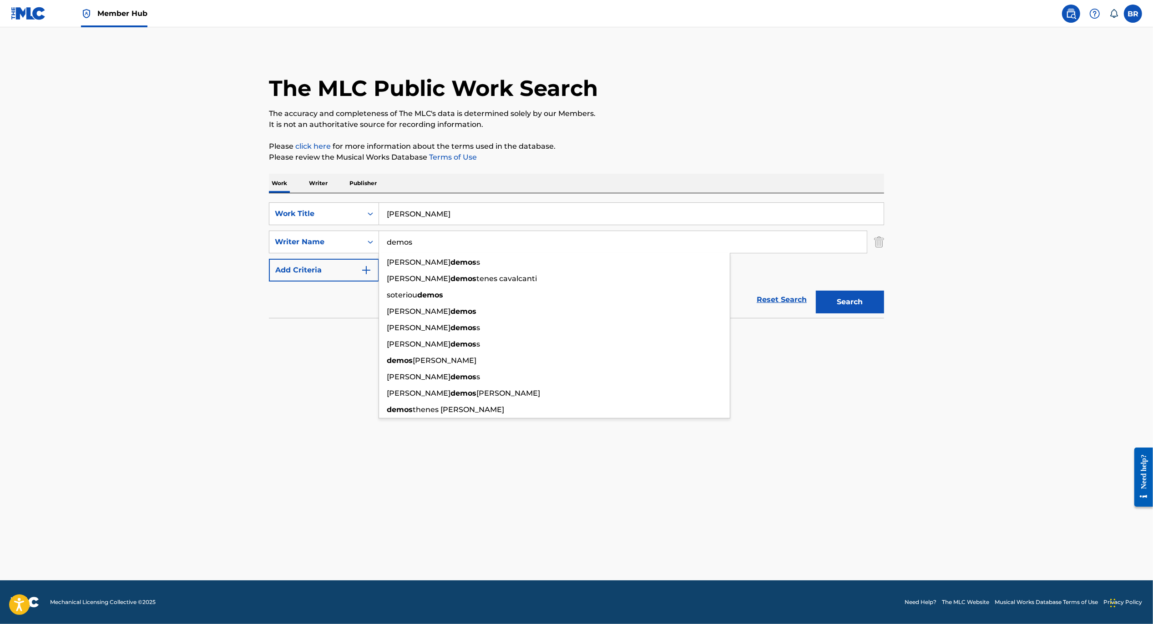
click at [815, 291] on button "Search" at bounding box center [849, 302] width 68 height 23
type input "demons"
click at [815, 291] on button "Search" at bounding box center [849, 302] width 68 height 23
click at [873, 485] on main "The MLC Public Work Search The accuracy and completeness of The MLC's data is d…" at bounding box center [576, 303] width 1153 height 553
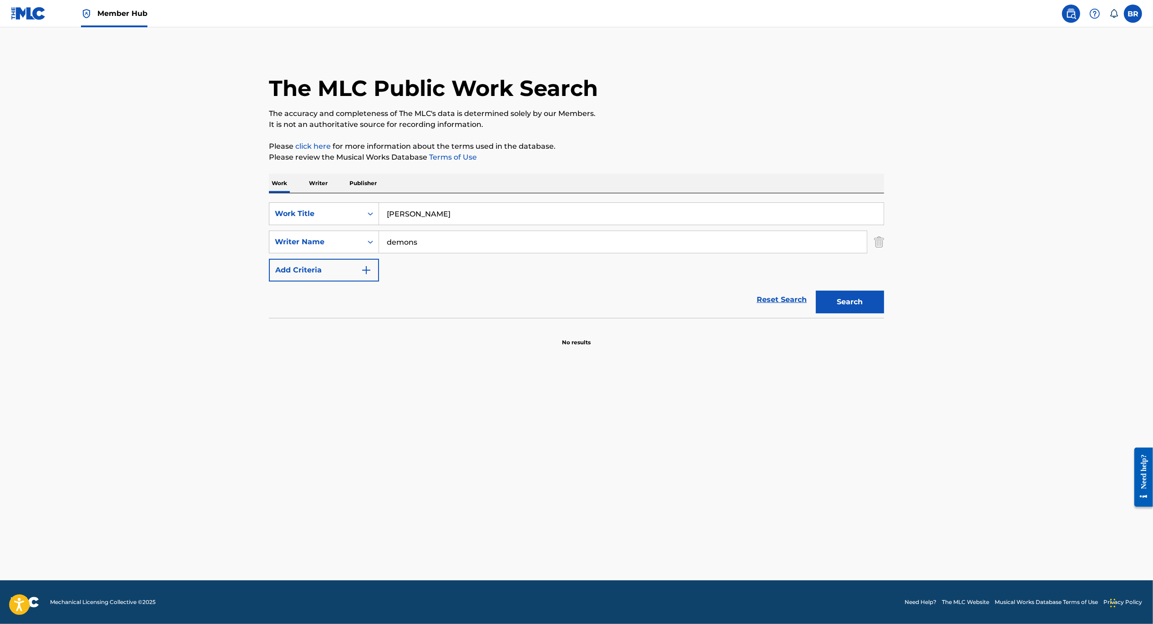
click at [433, 238] on input "demons" at bounding box center [623, 242] width 488 height 22
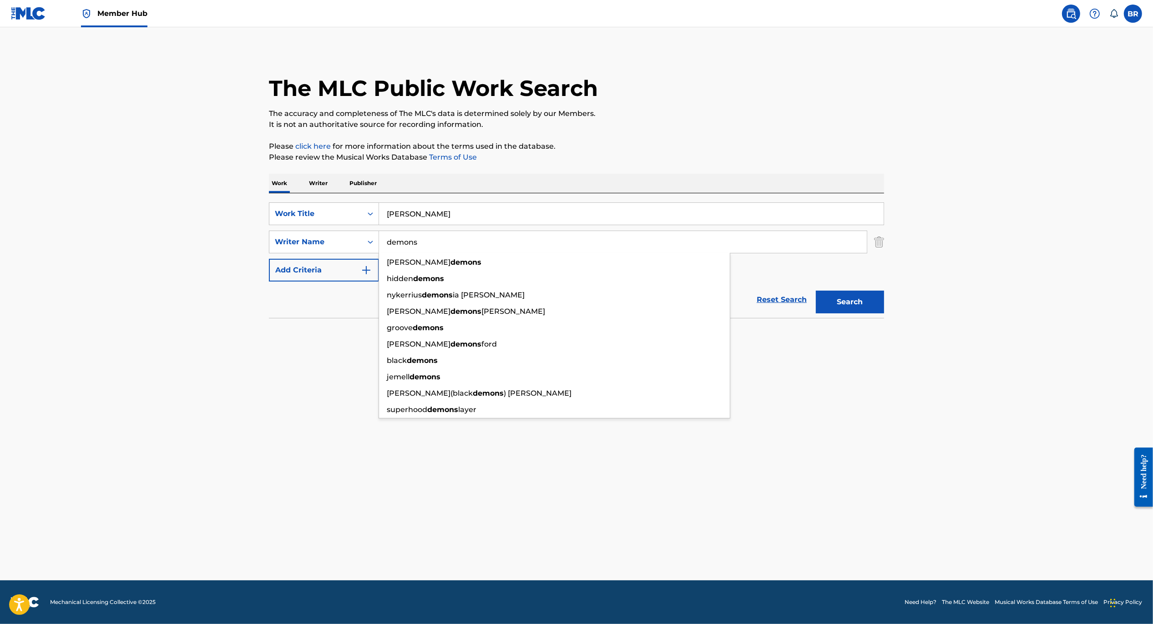
click at [433, 238] on input "demons" at bounding box center [623, 242] width 488 height 22
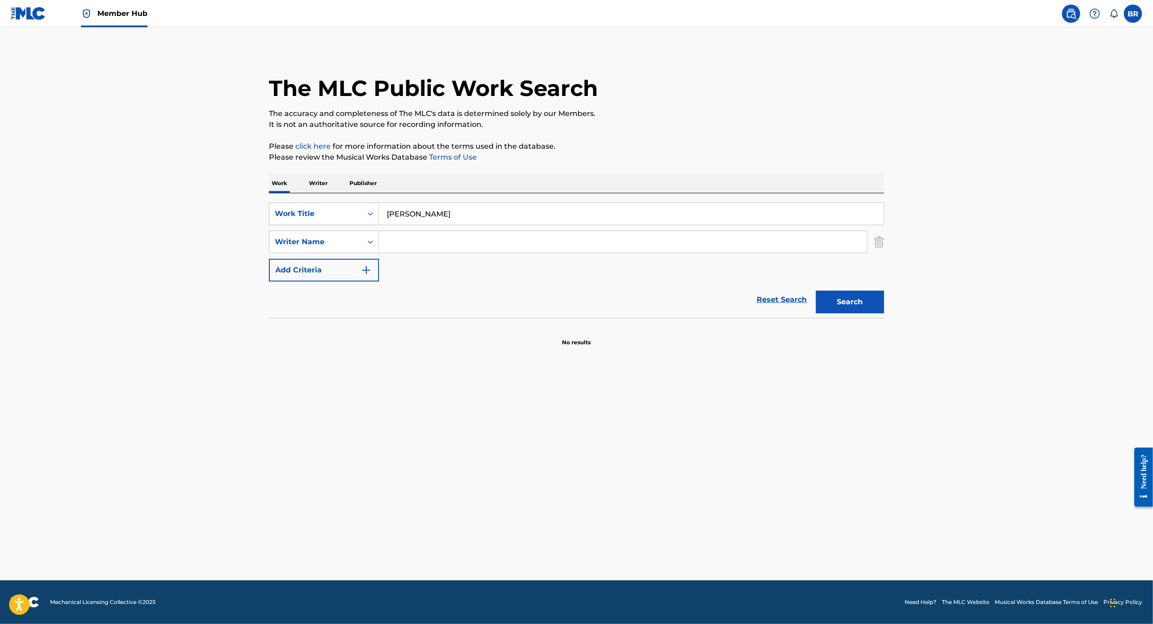
click at [400, 218] on input "[PERSON_NAME]" at bounding box center [631, 214] width 504 height 22
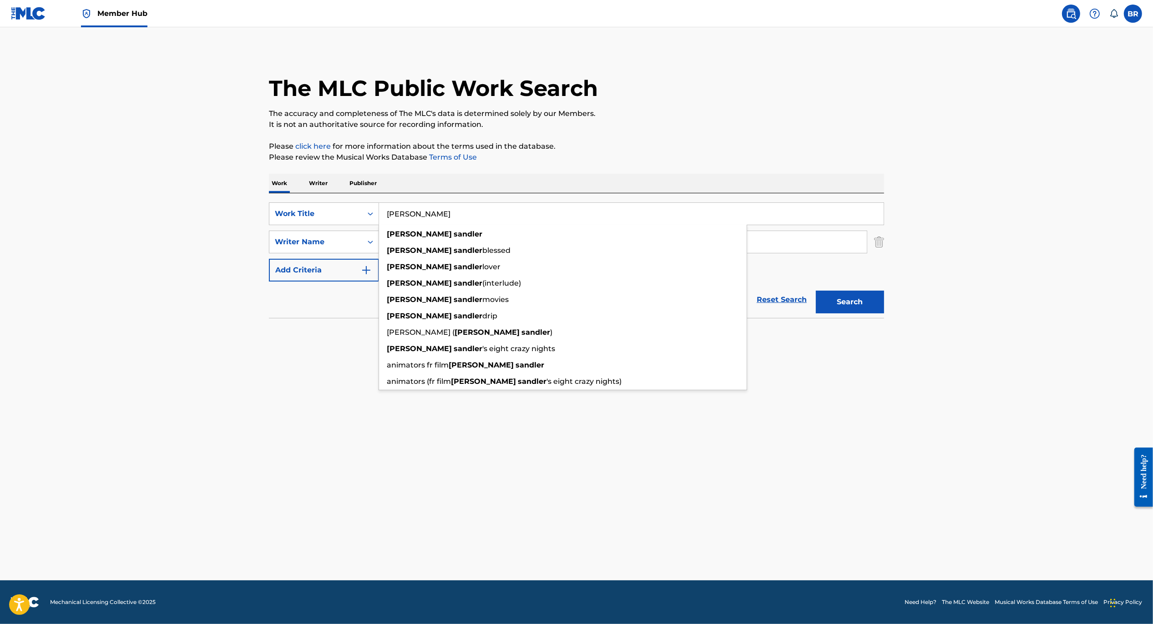
click at [400, 218] on input "[PERSON_NAME]" at bounding box center [631, 214] width 504 height 22
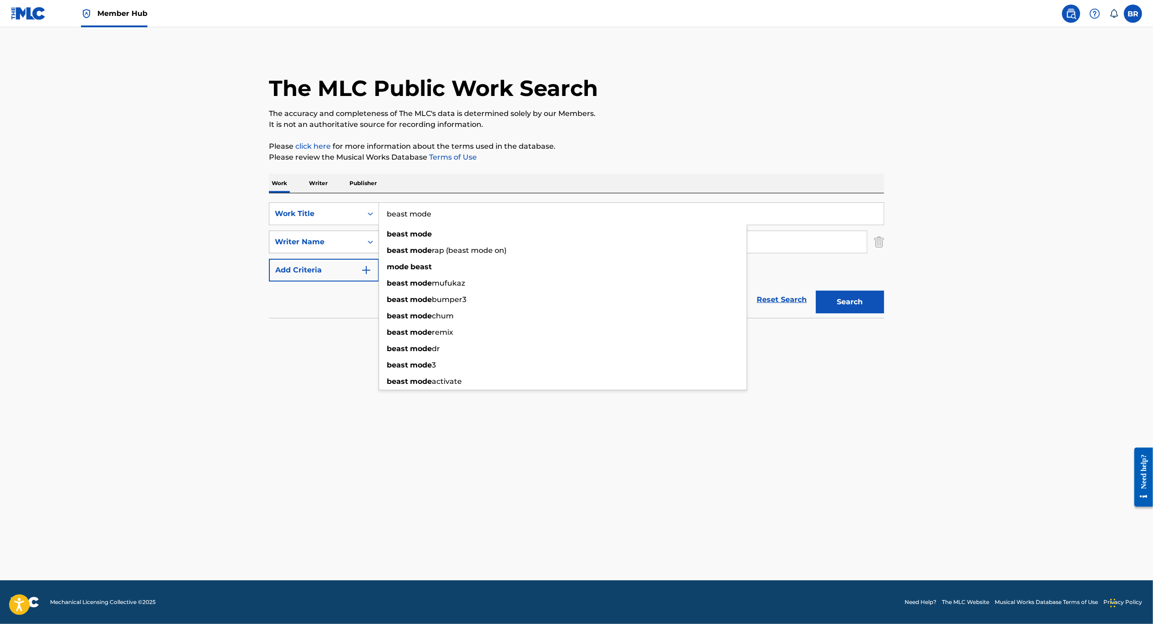
type input "beast mode"
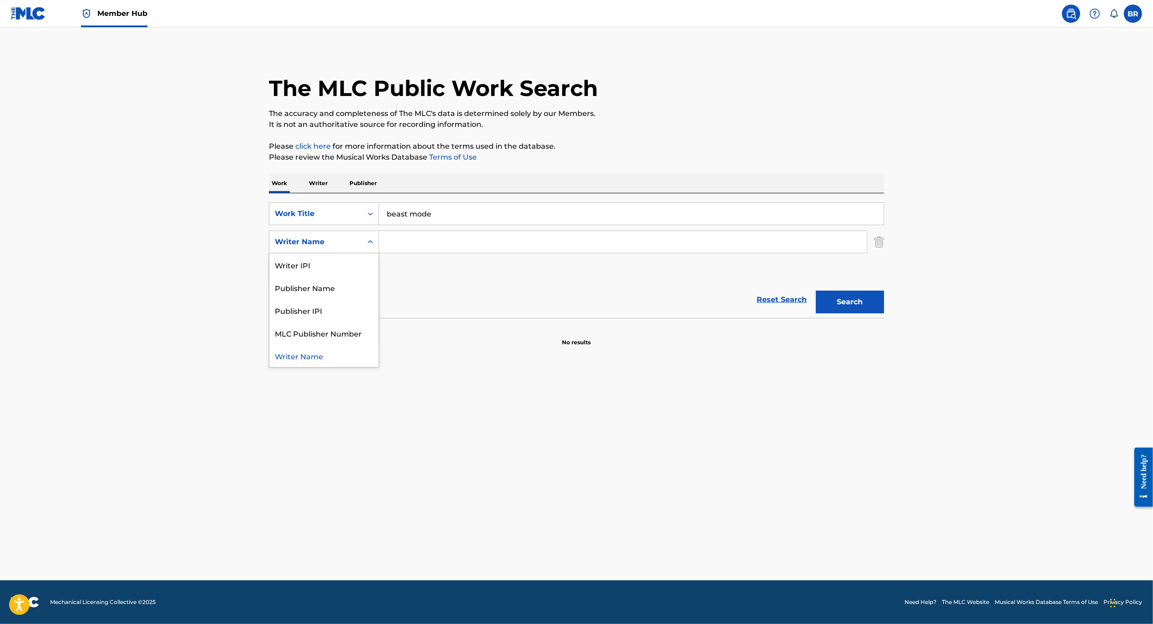
click at [350, 247] on div "Writer Name" at bounding box center [316, 242] width 82 height 11
click at [444, 259] on div "SearchWithCriteria860c9963-939d-41c0-ad01-7c21b4989e9a Work Title beast mode Se…" at bounding box center [576, 241] width 615 height 79
click at [451, 239] on input "Search Form" at bounding box center [623, 242] width 488 height 22
click at [857, 305] on button "Search" at bounding box center [849, 302] width 68 height 23
